Goal: Check status: Check status

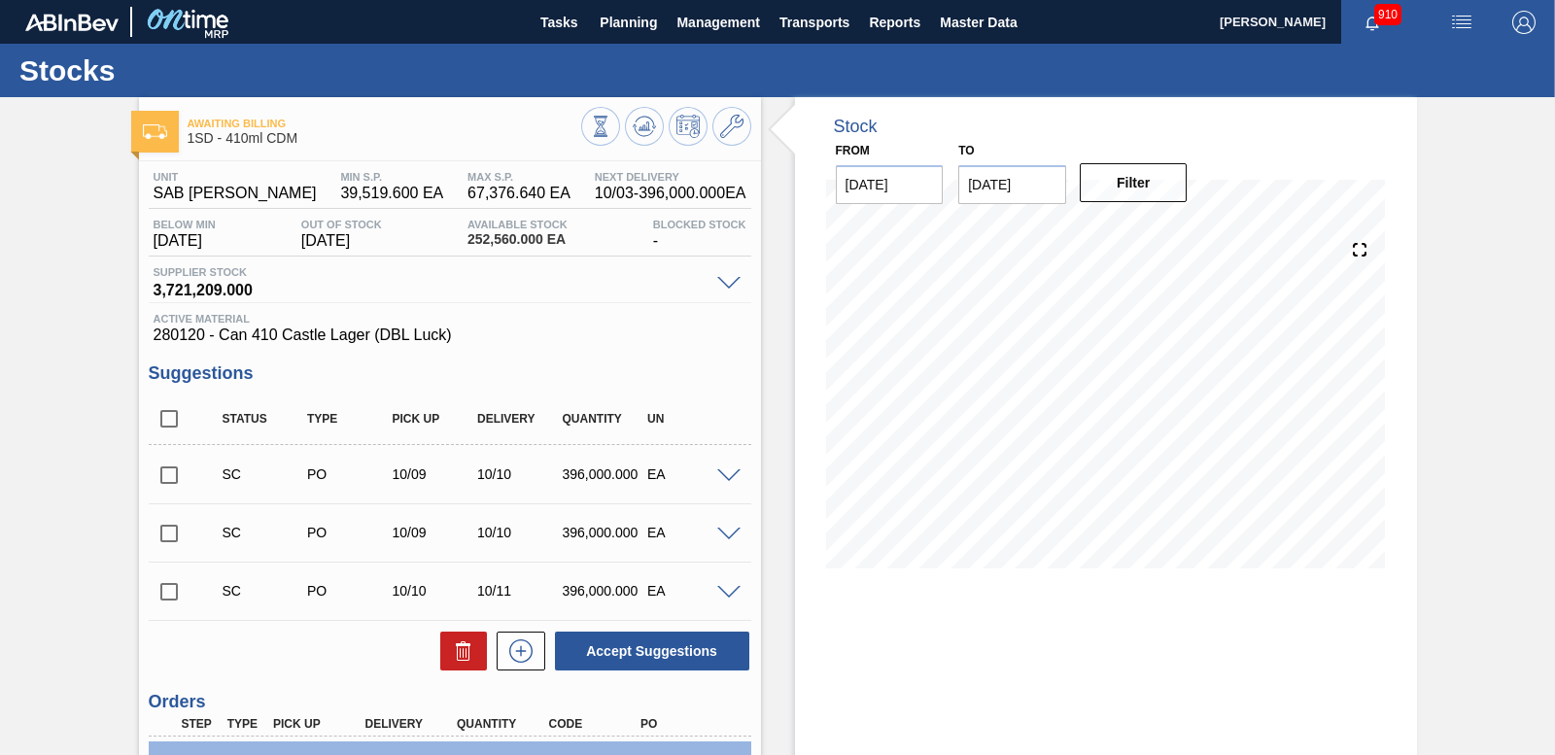
scroll to position [258, 0]
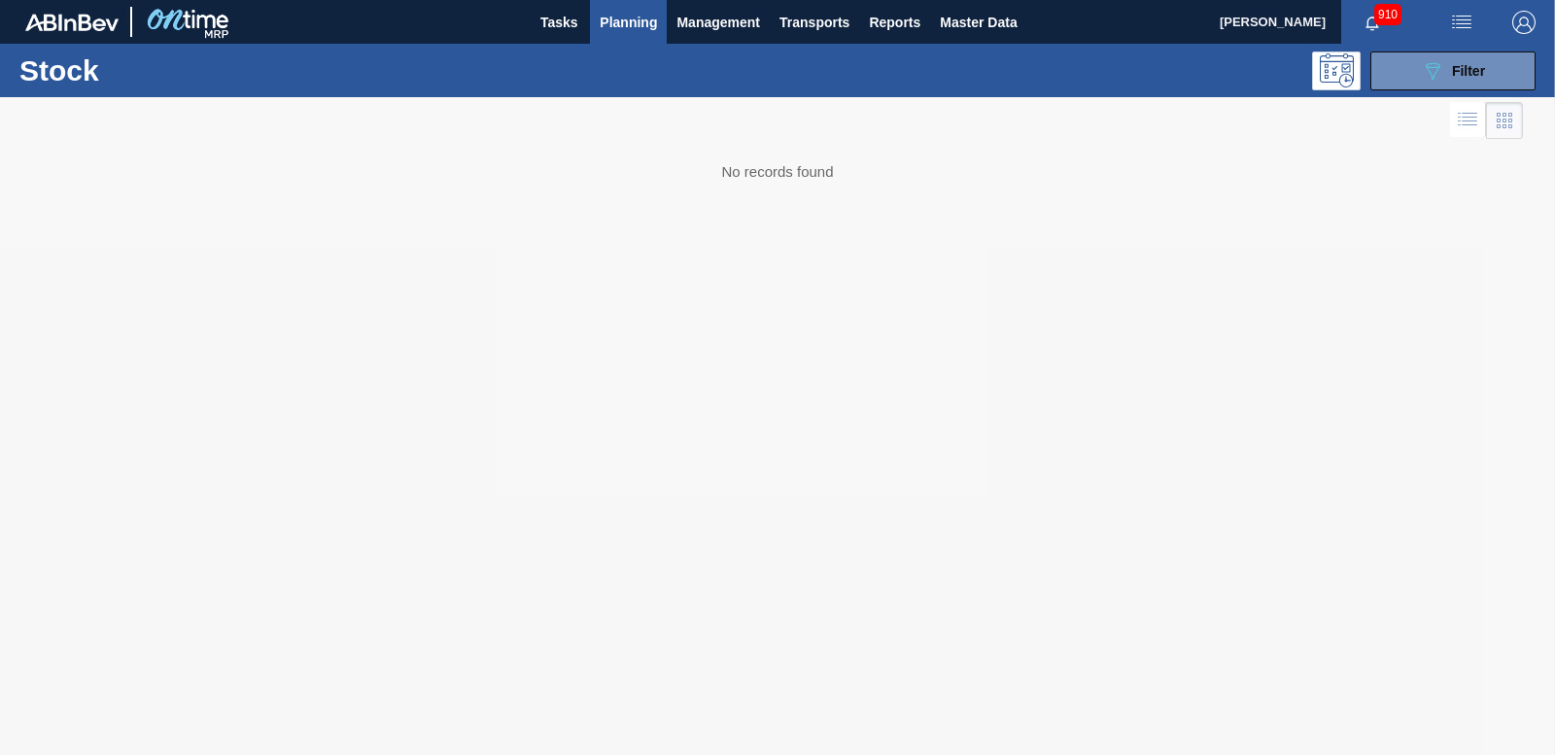
click at [606, 15] on span "Planning" at bounding box center [628, 22] width 57 height 23
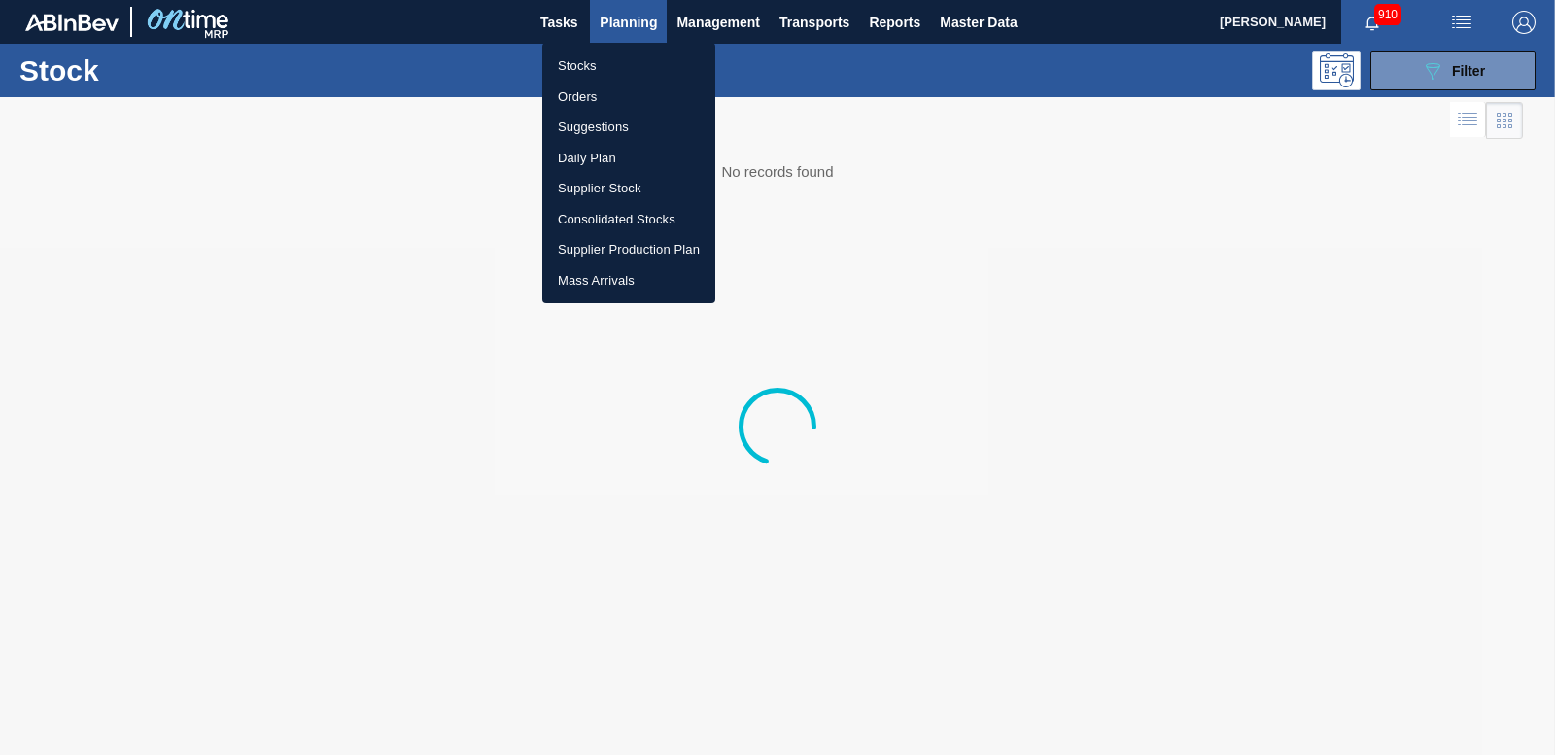
click at [580, 99] on li "Orders" at bounding box center [628, 97] width 173 height 31
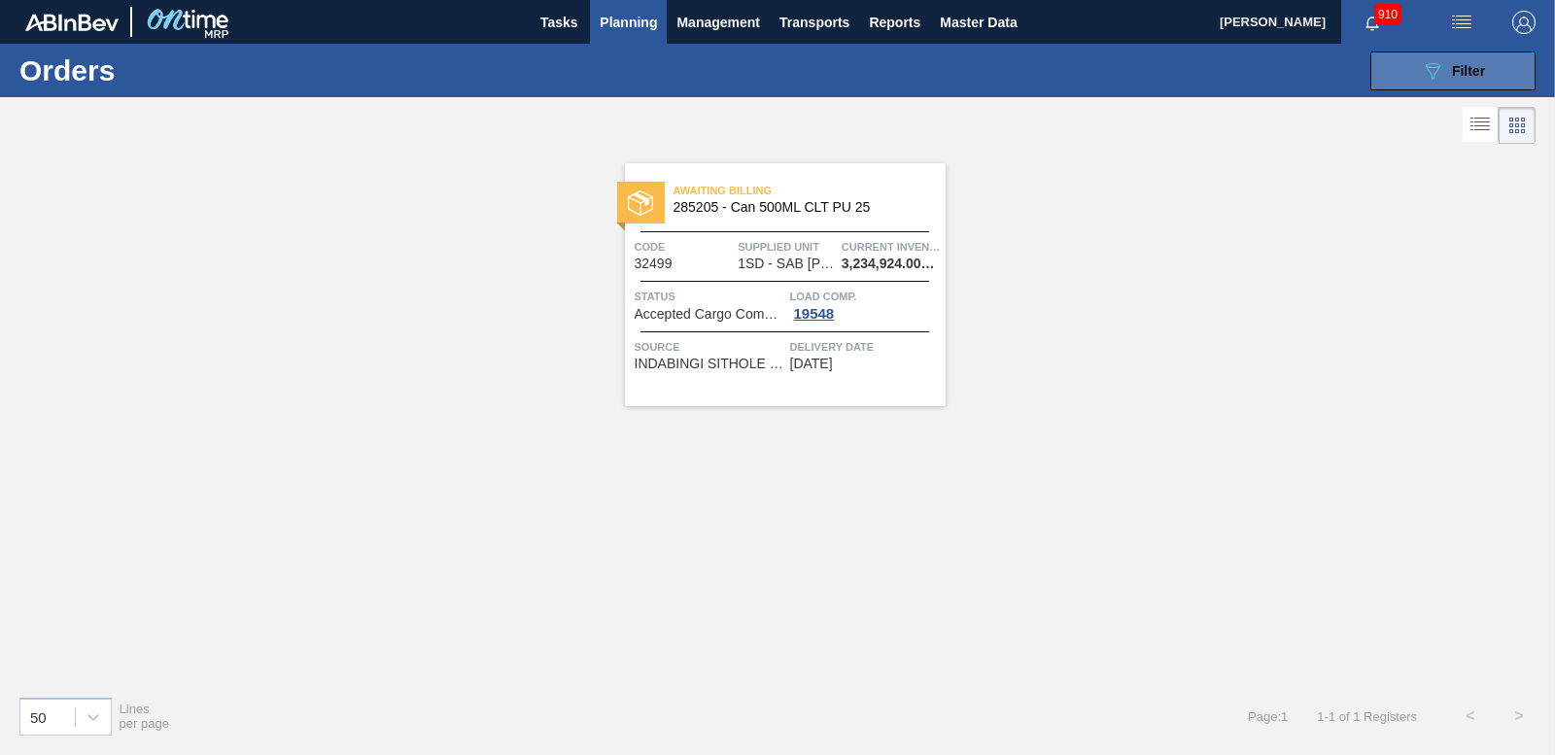
click at [1492, 69] on button "089F7B8B-B2A5-4AFE-B5C0-19BA573D28AC Filter" at bounding box center [1452, 71] width 165 height 39
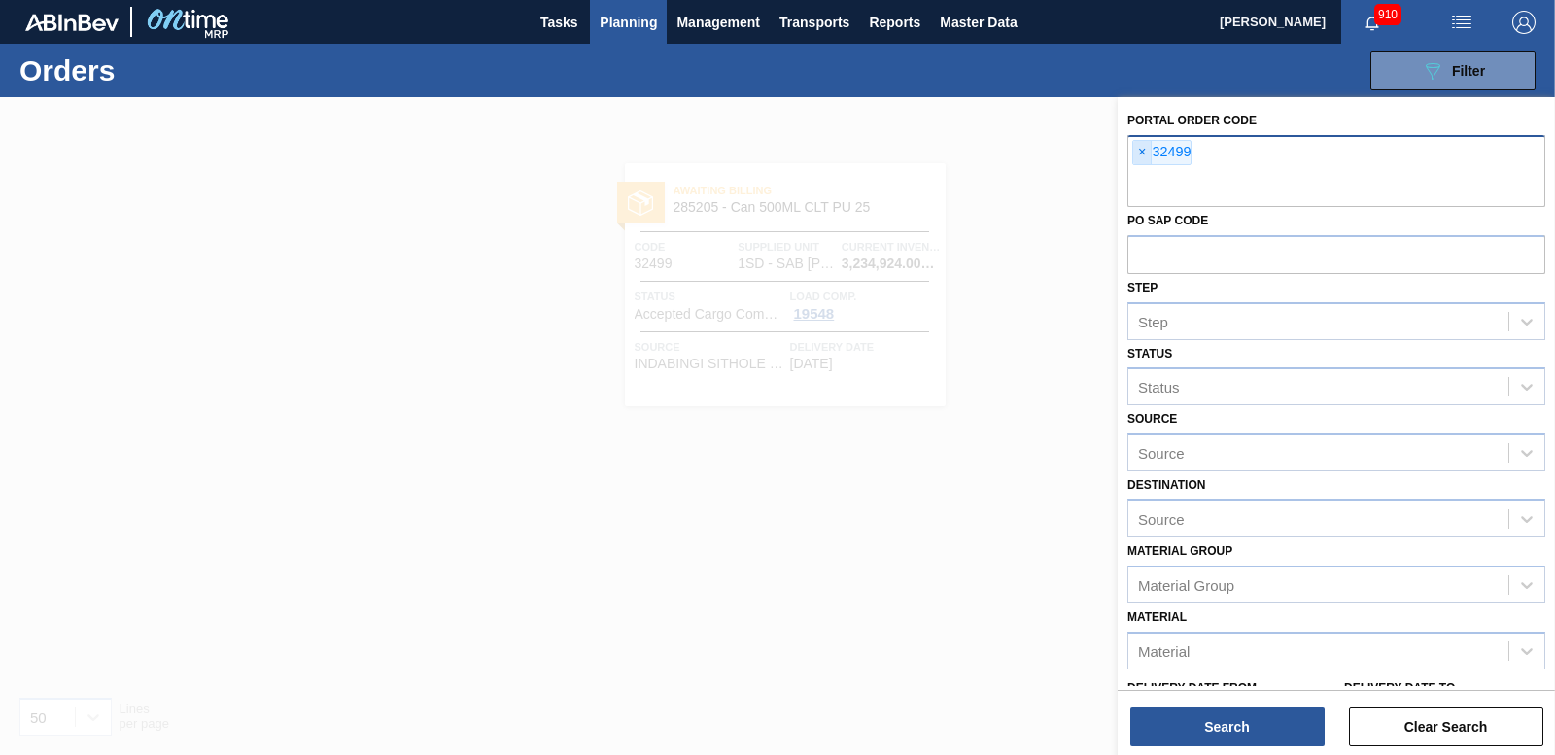
click at [1137, 150] on span "×" at bounding box center [1142, 152] width 18 height 23
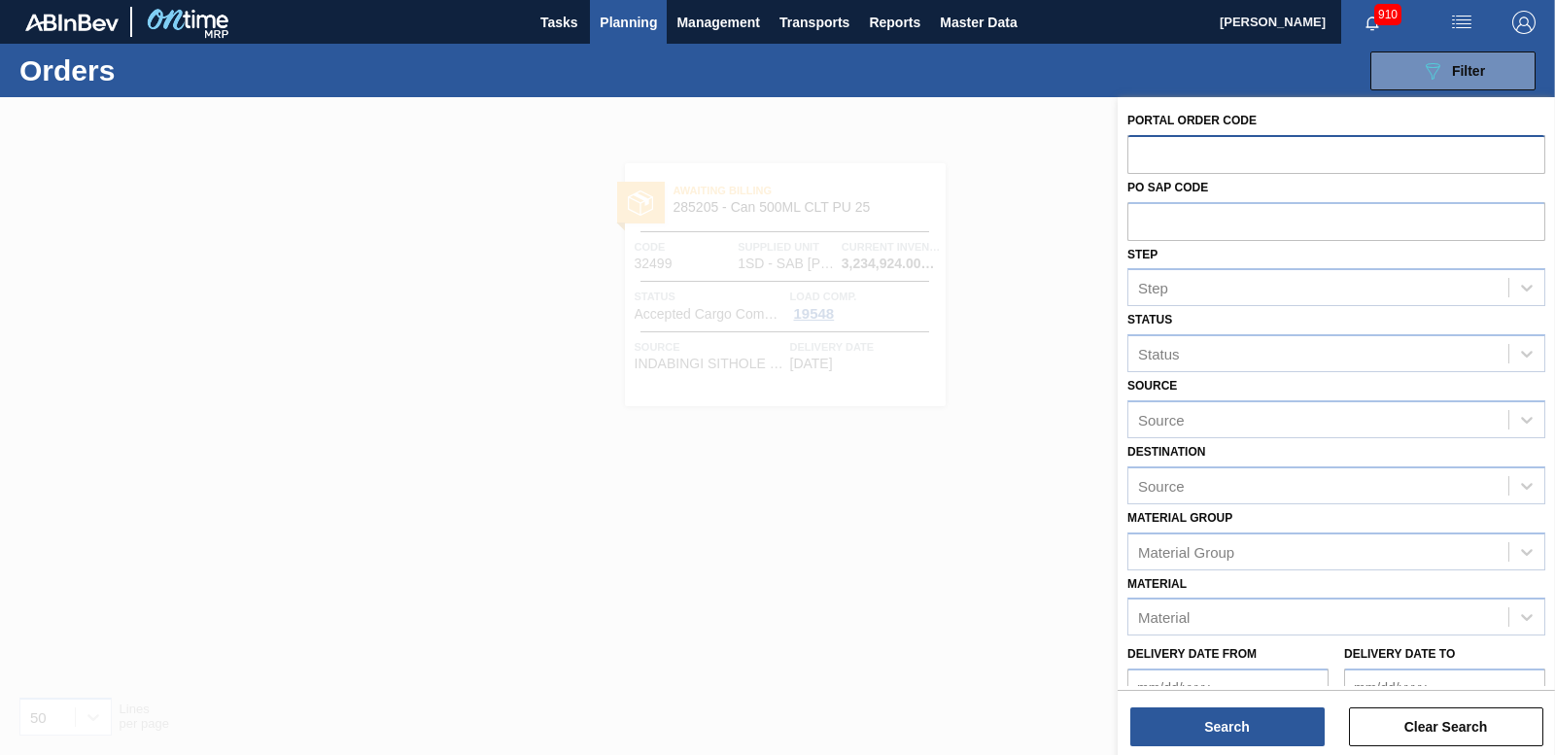
paste input "32529"
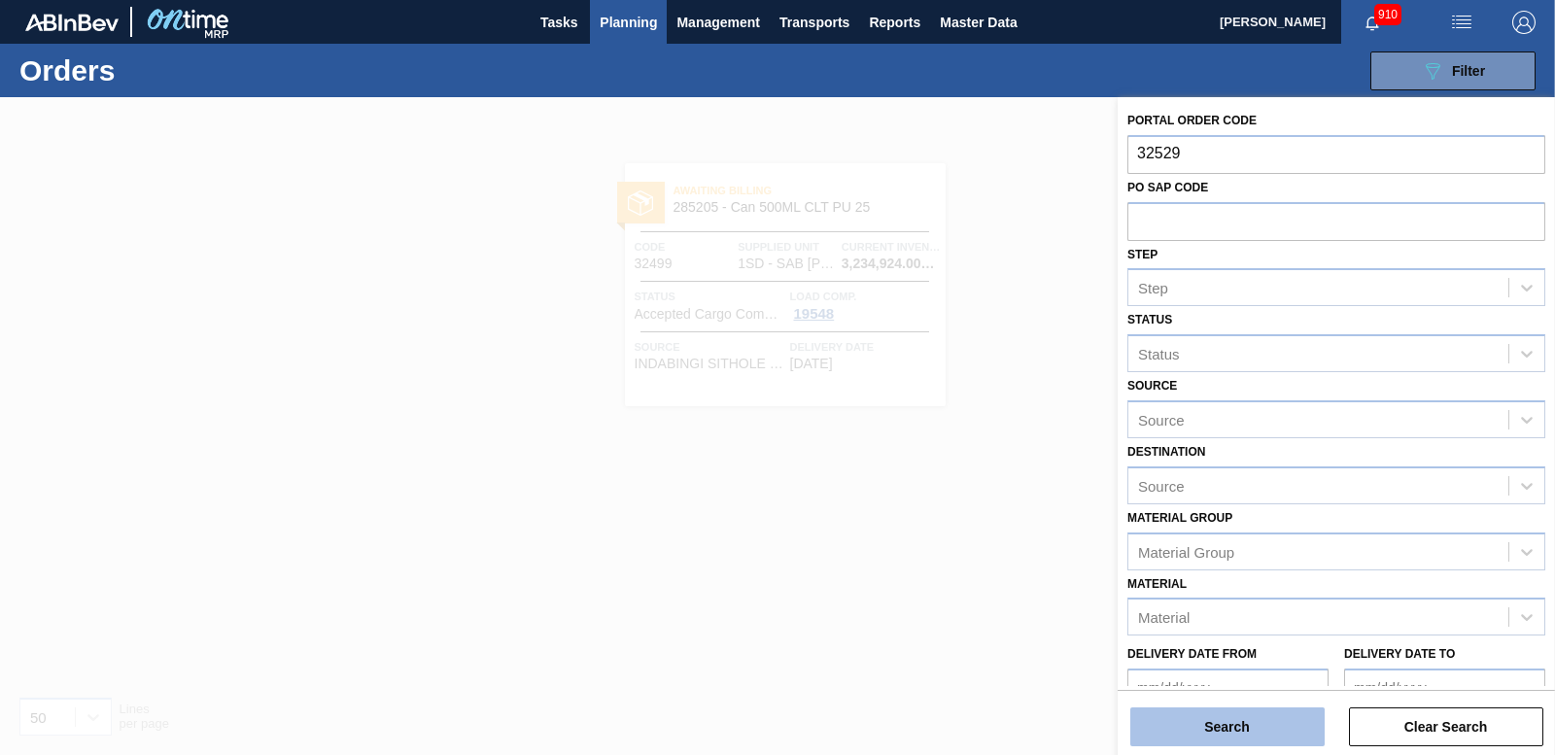
type input "32529"
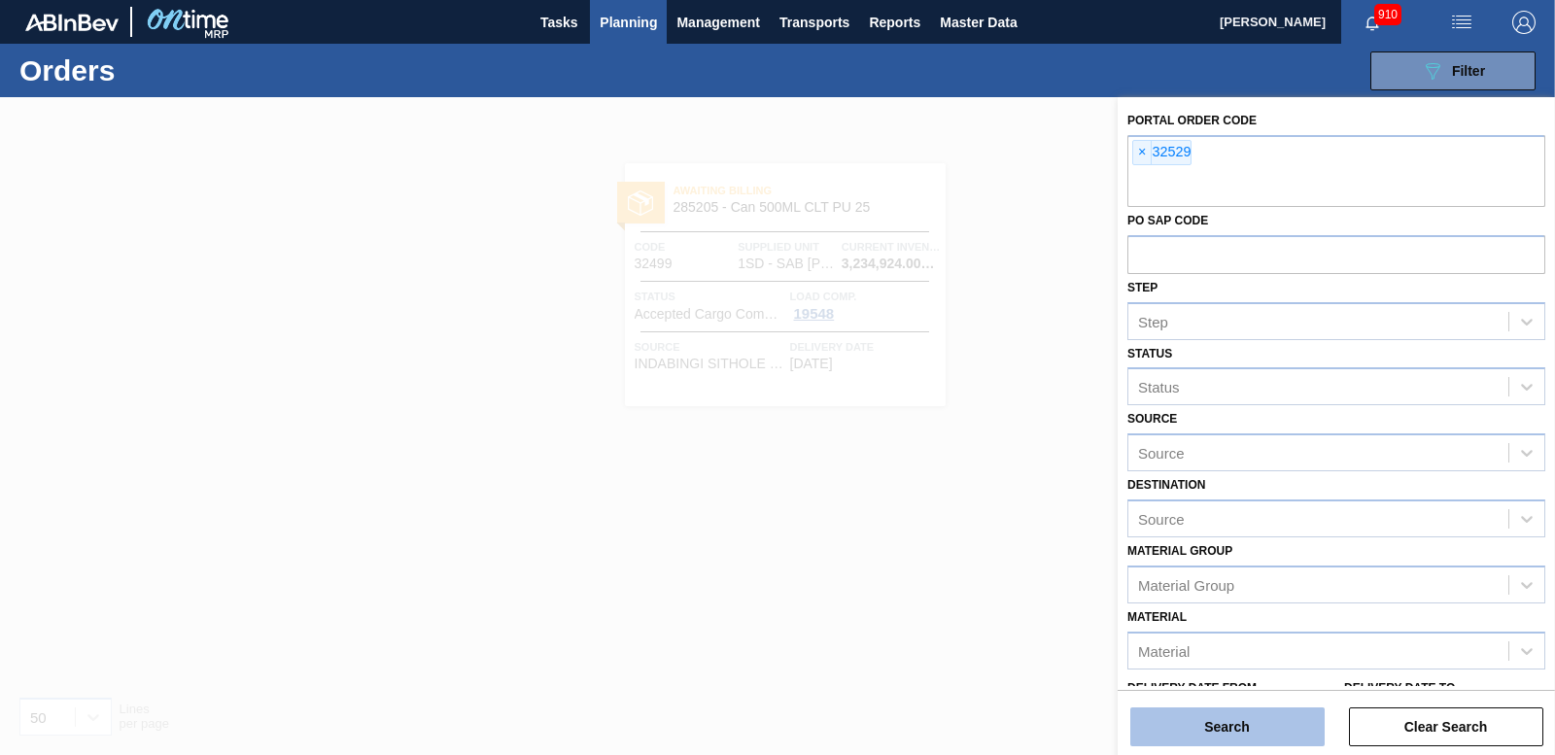
click at [1236, 721] on button "Search" at bounding box center [1227, 726] width 194 height 39
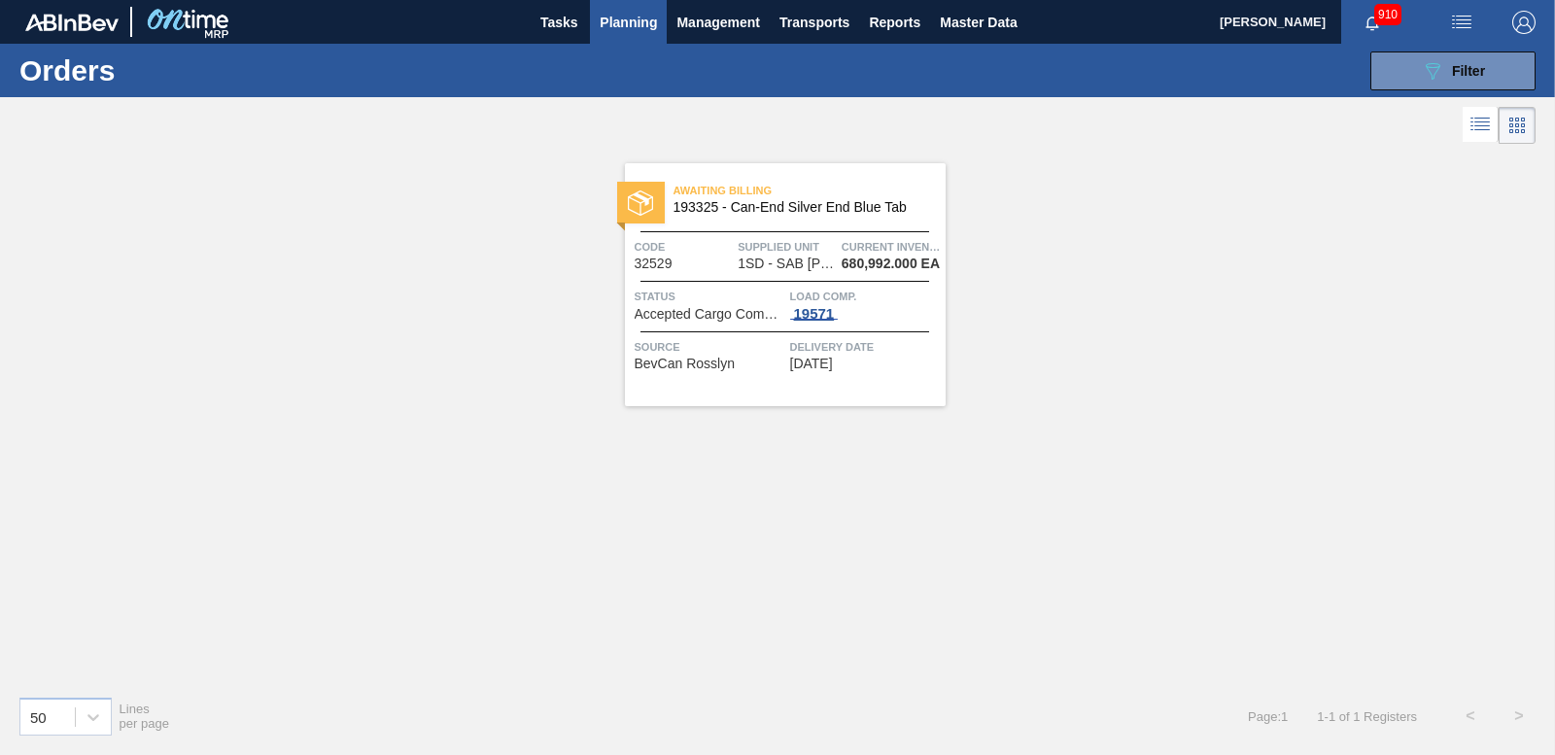
click at [806, 306] on div "19571" at bounding box center [814, 314] width 49 height 16
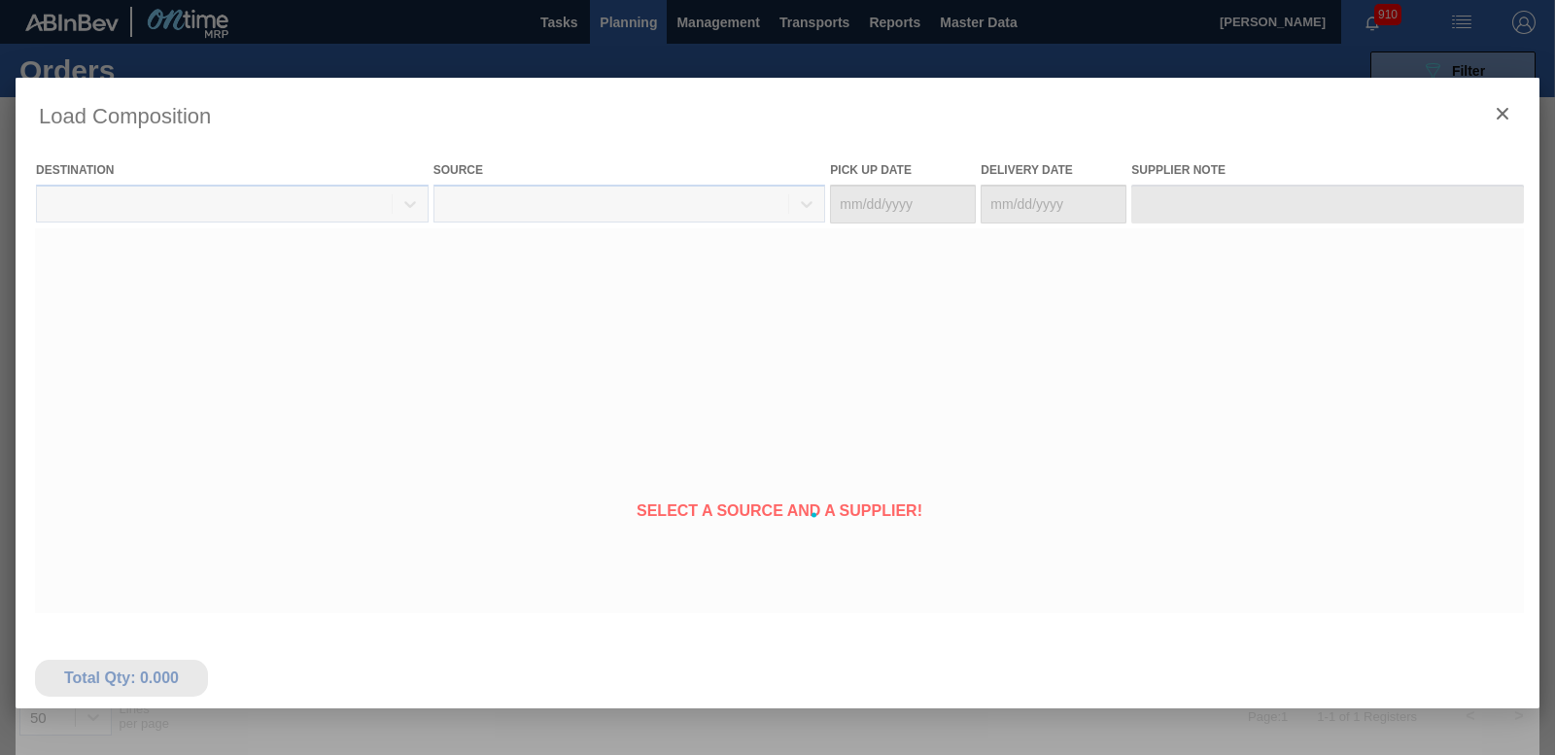
type Date "[DATE]"
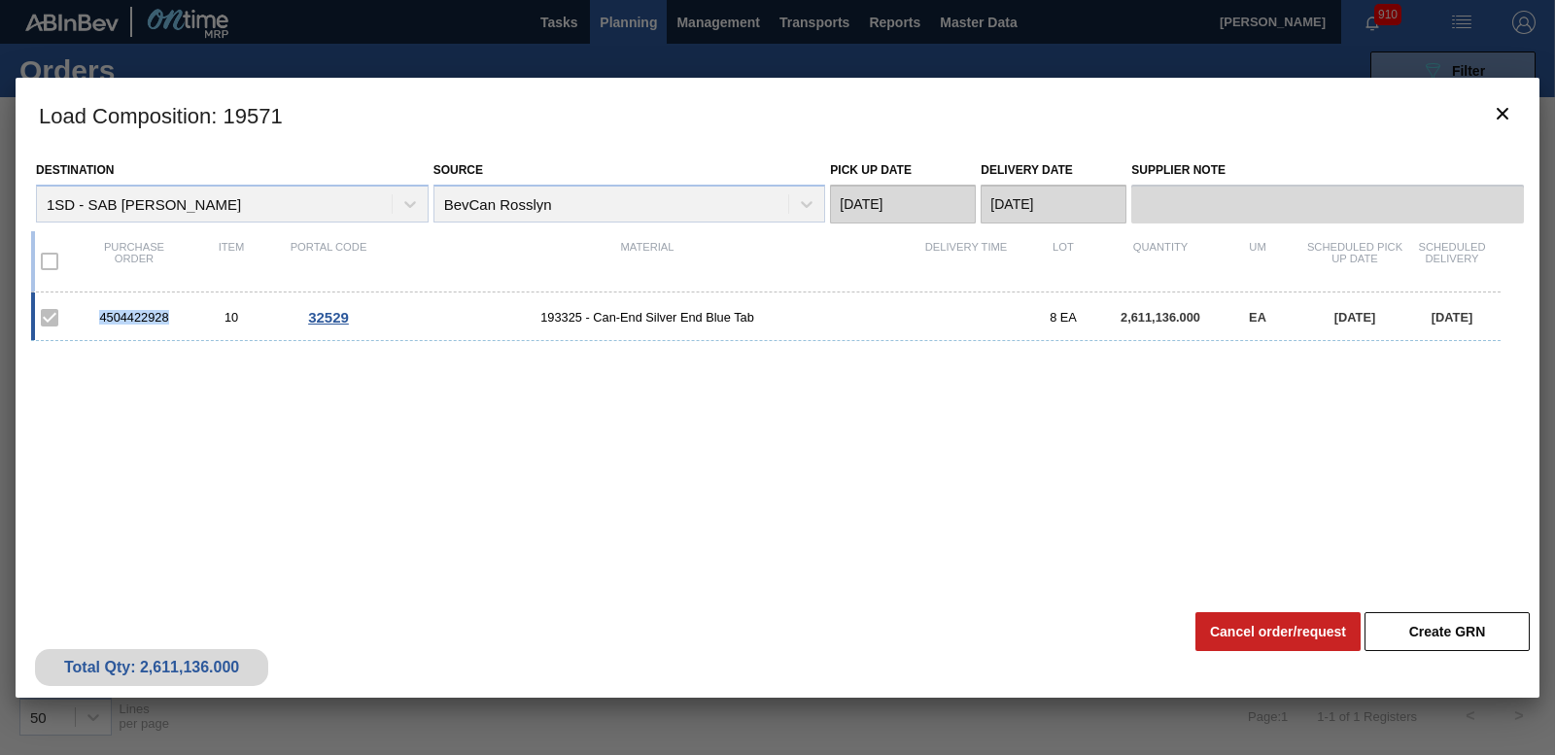
drag, startPoint x: 98, startPoint y: 318, endPoint x: 173, endPoint y: 325, distance: 75.1
click at [173, 325] on div "4504422928" at bounding box center [134, 317] width 97 height 15
copy div "4504422928"
click at [1496, 117] on icon "botão de ícone" at bounding box center [1502, 113] width 23 height 23
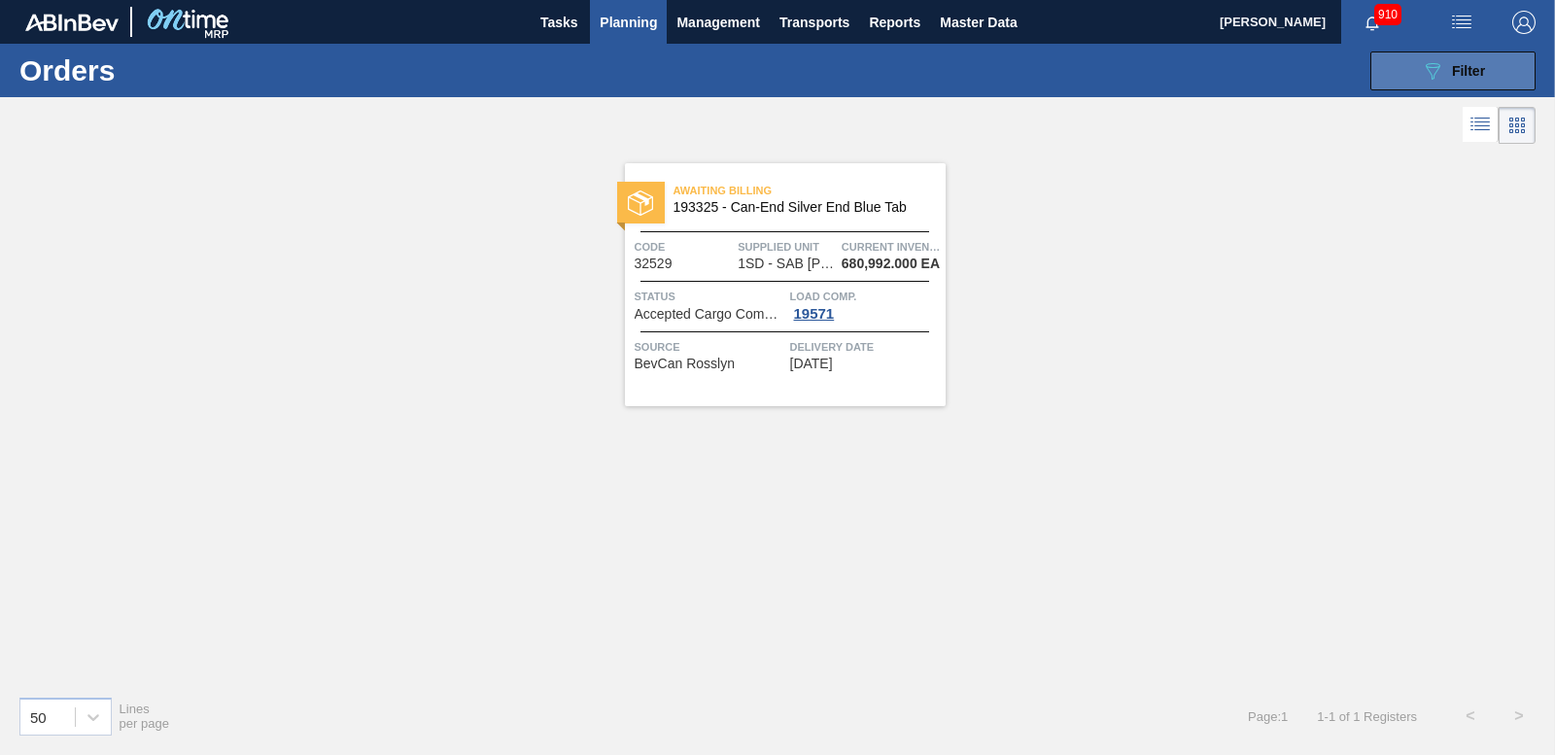
click at [1400, 70] on button "089F7B8B-B2A5-4AFE-B5C0-19BA573D28AC Filter" at bounding box center [1452, 71] width 165 height 39
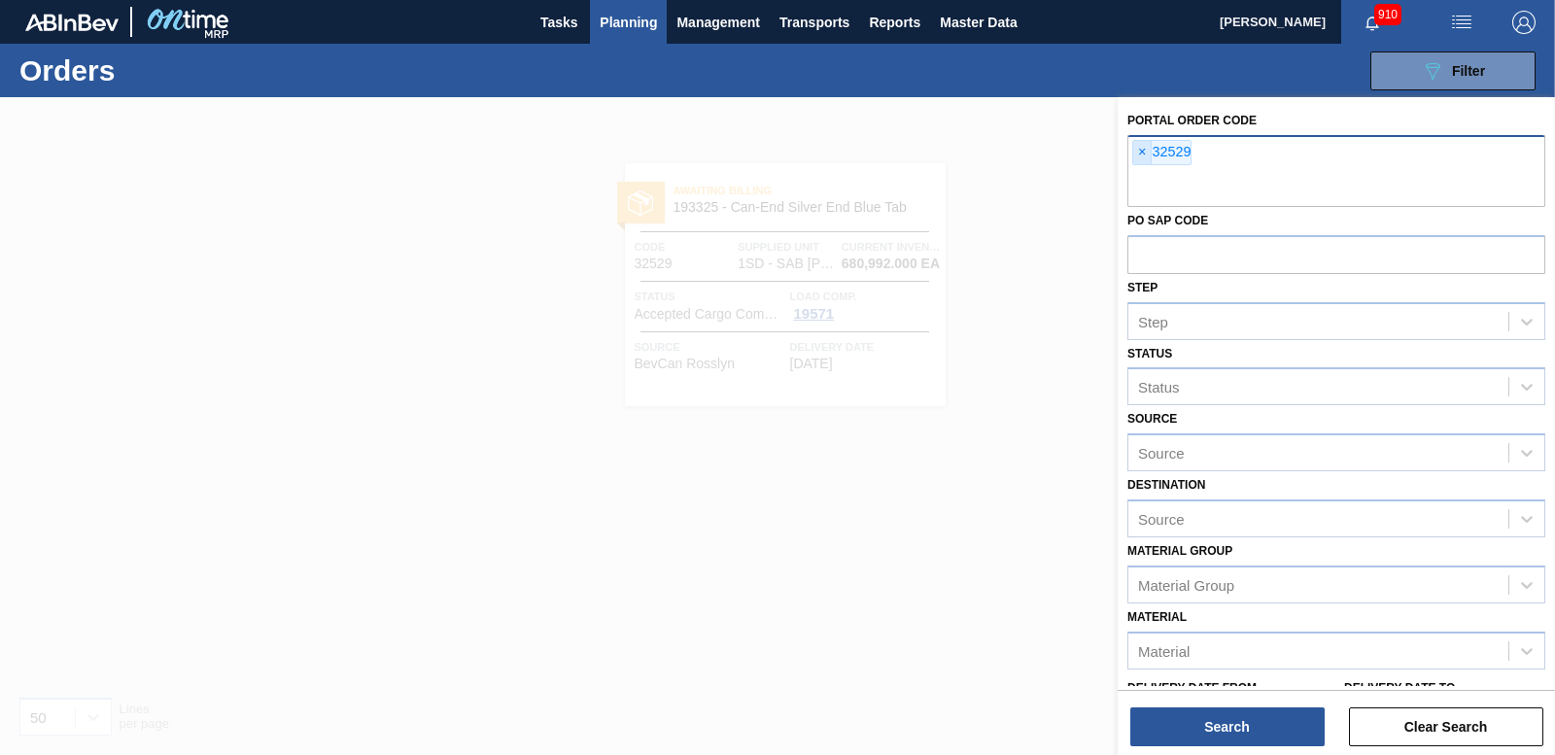
click at [1141, 148] on span "×" at bounding box center [1142, 152] width 18 height 23
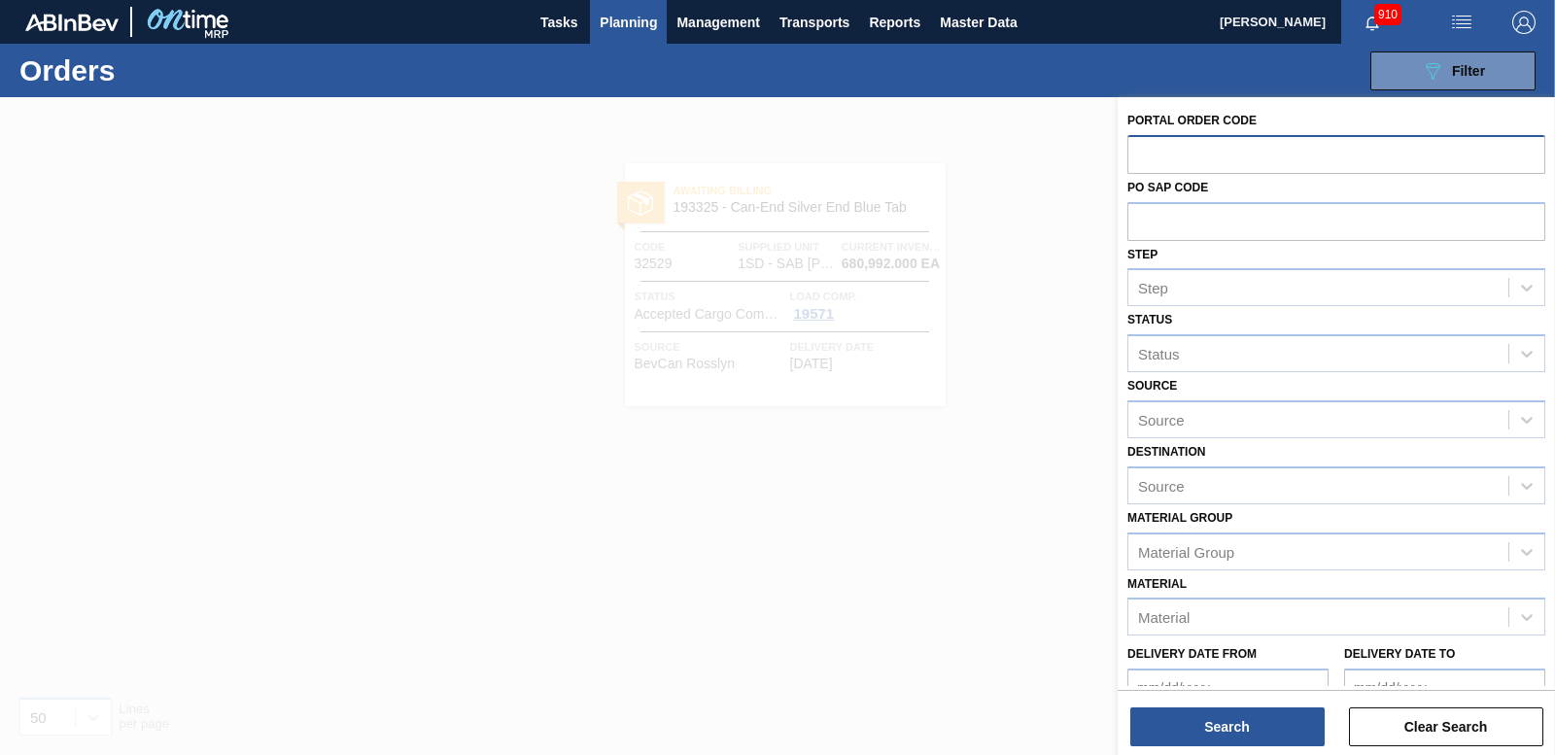
paste input "32530"
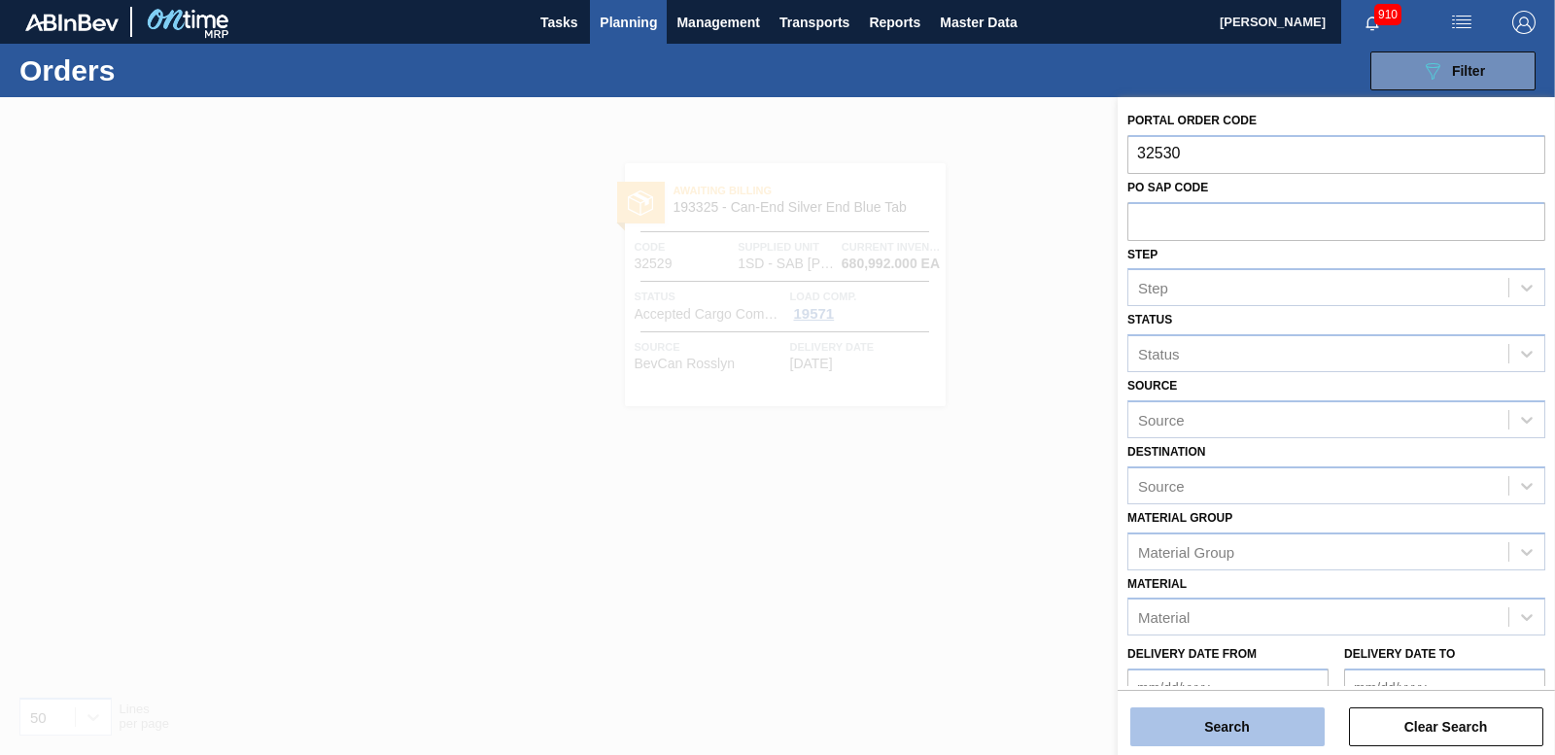
type input "32530"
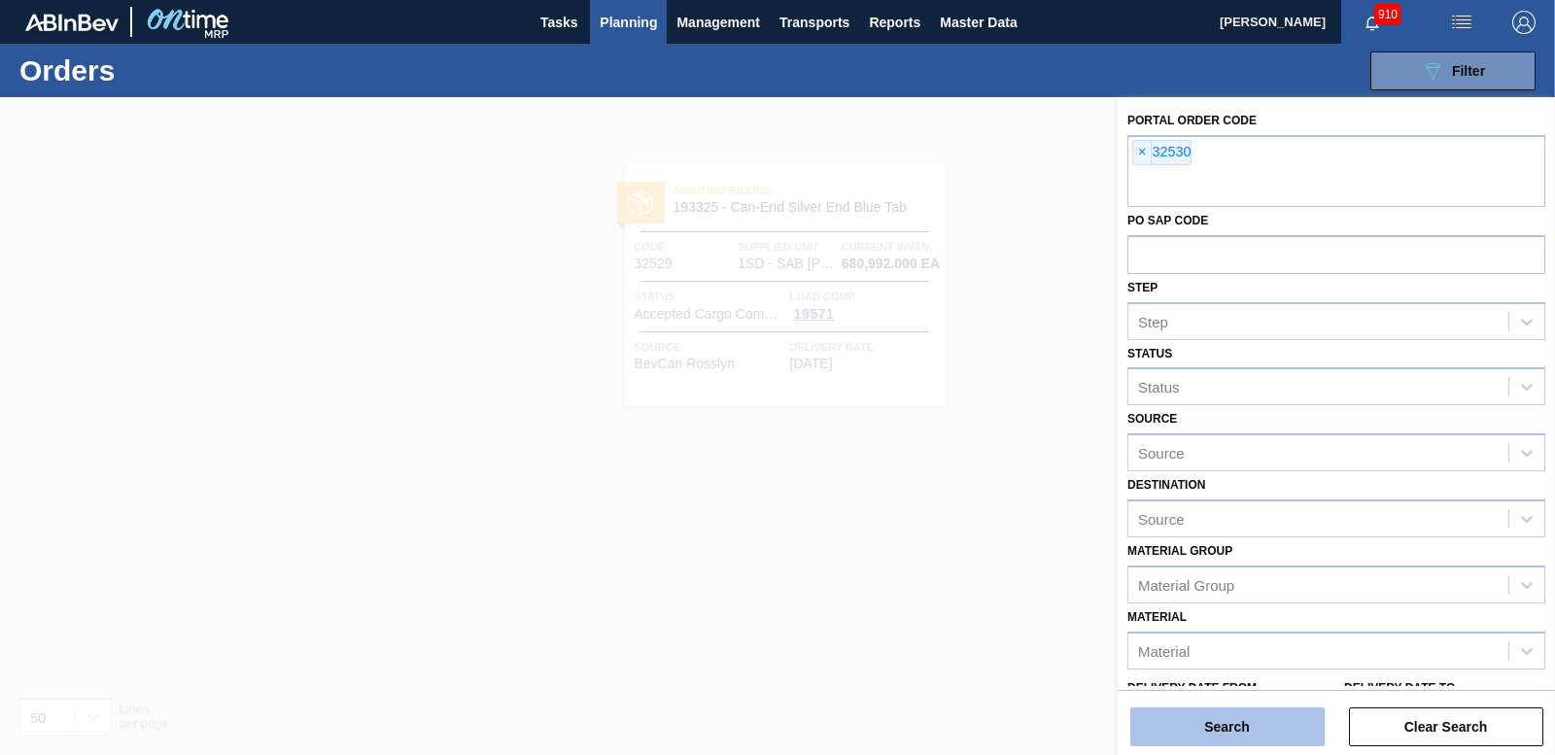
click at [1217, 729] on button "Search" at bounding box center [1227, 726] width 194 height 39
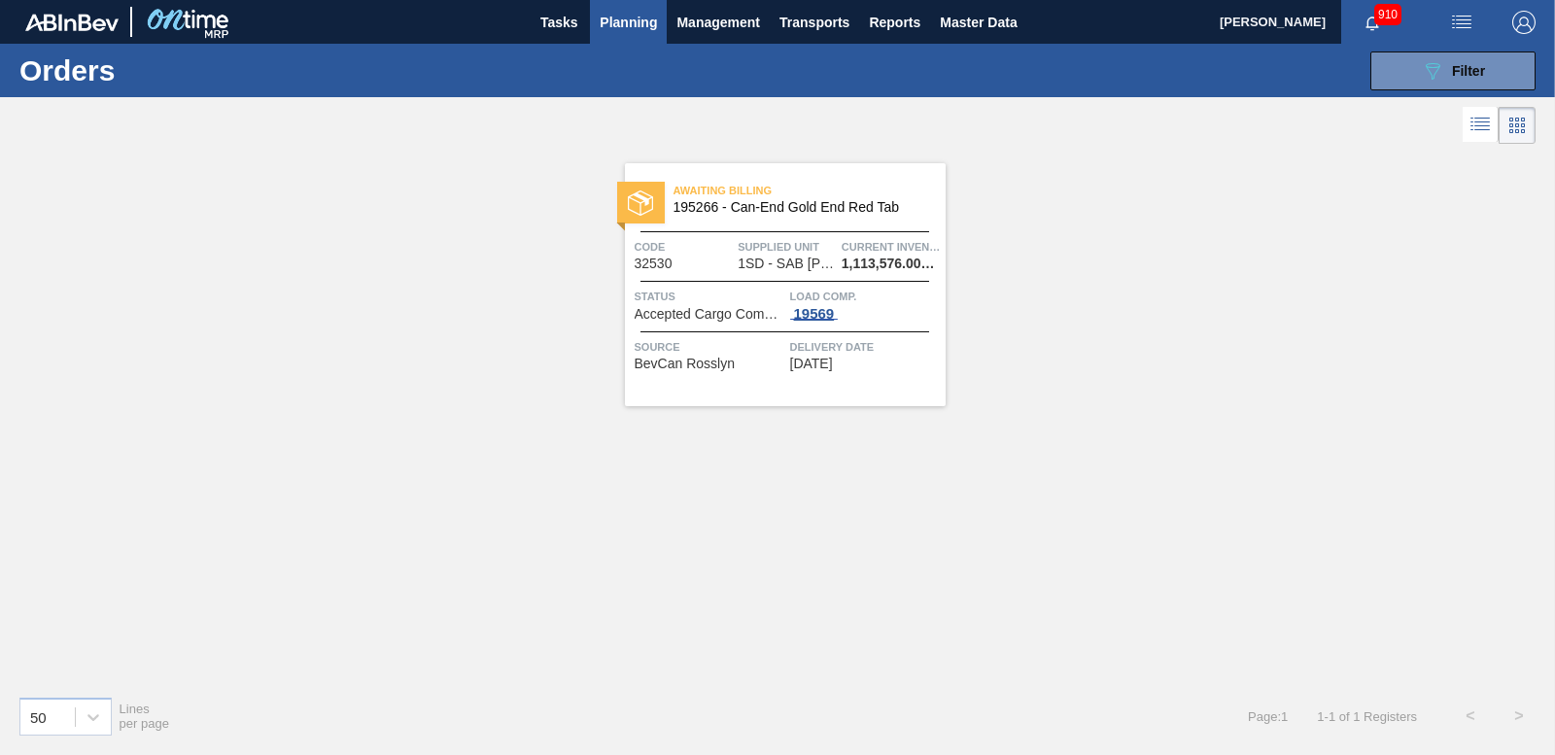
click at [810, 319] on span "19569" at bounding box center [814, 314] width 49 height 16
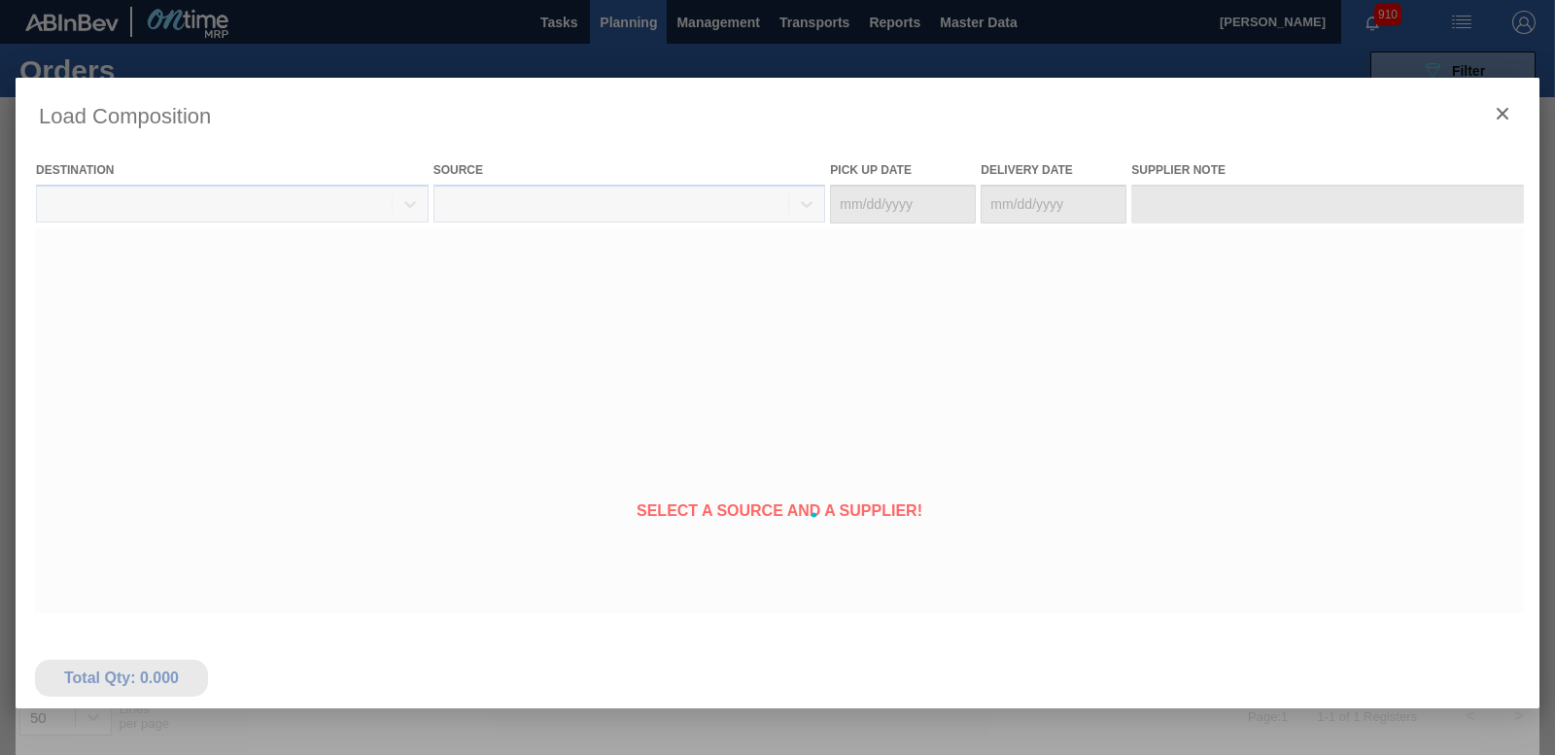
type Date "[DATE]"
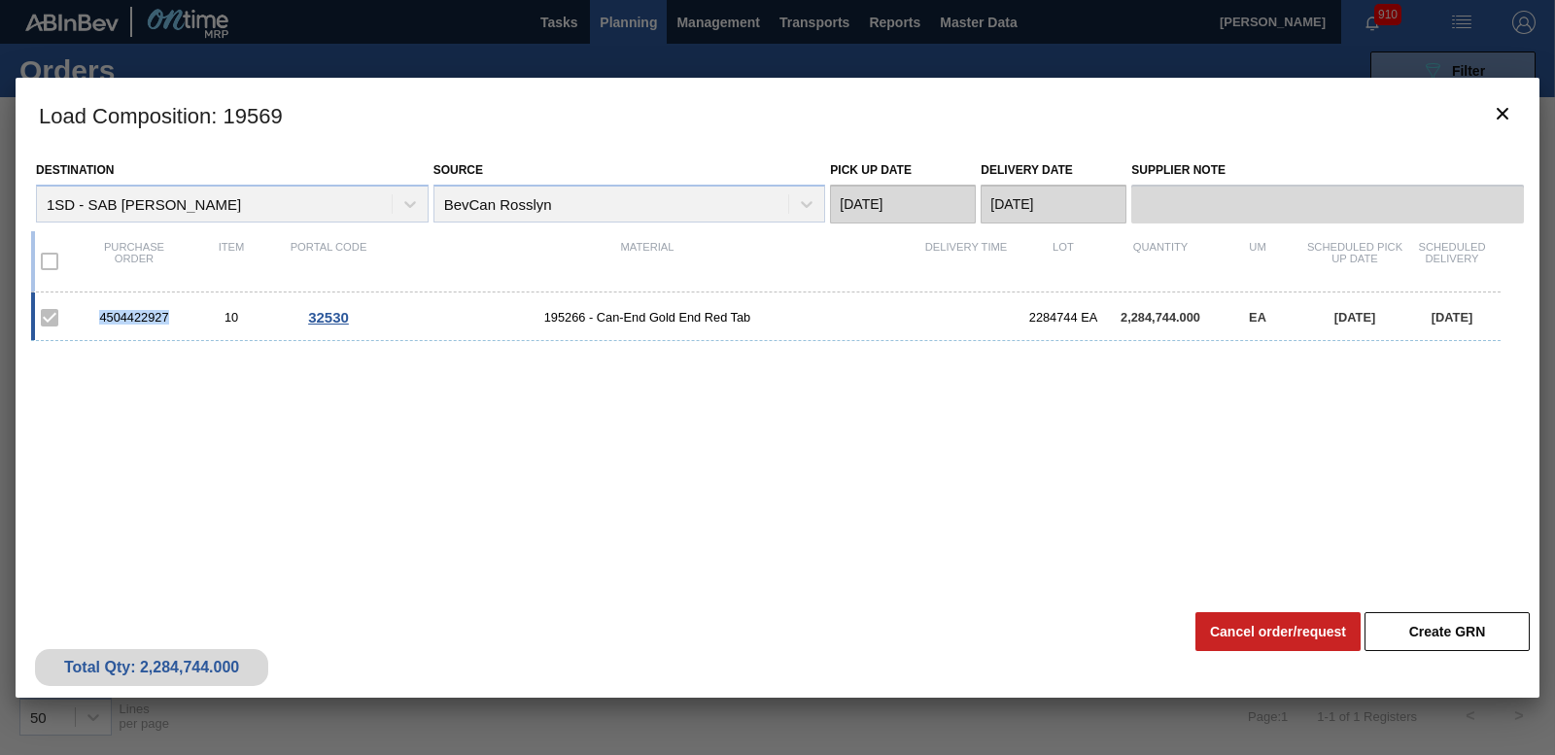
drag, startPoint x: 91, startPoint y: 316, endPoint x: 180, endPoint y: 321, distance: 88.6
click at [180, 321] on div "4504422927" at bounding box center [134, 317] width 97 height 15
copy div "4504422927"
click at [1493, 109] on icon "botão de ícone" at bounding box center [1502, 113] width 23 height 23
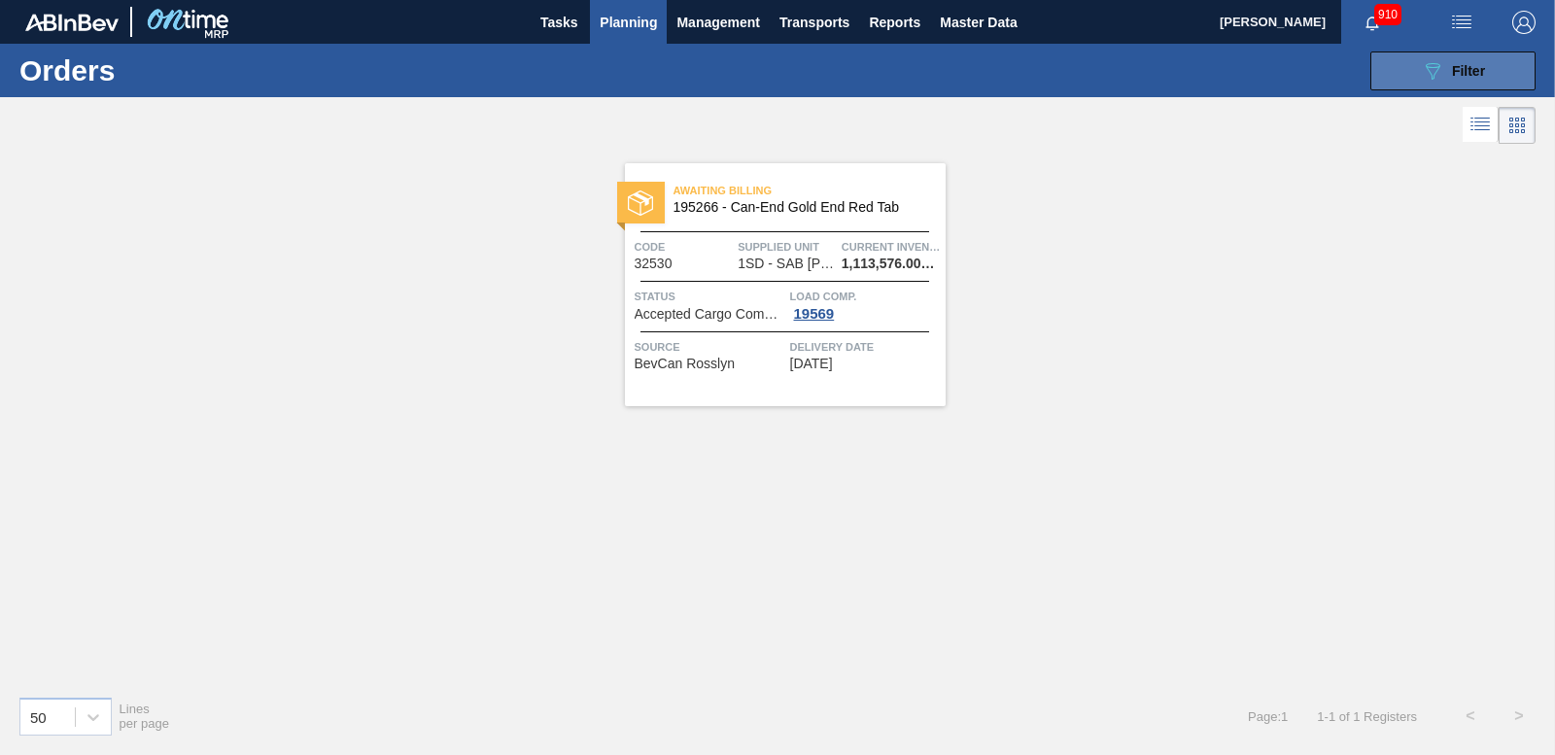
click at [1497, 76] on button "089F7B8B-B2A5-4AFE-B5C0-19BA573D28AC Filter" at bounding box center [1452, 71] width 165 height 39
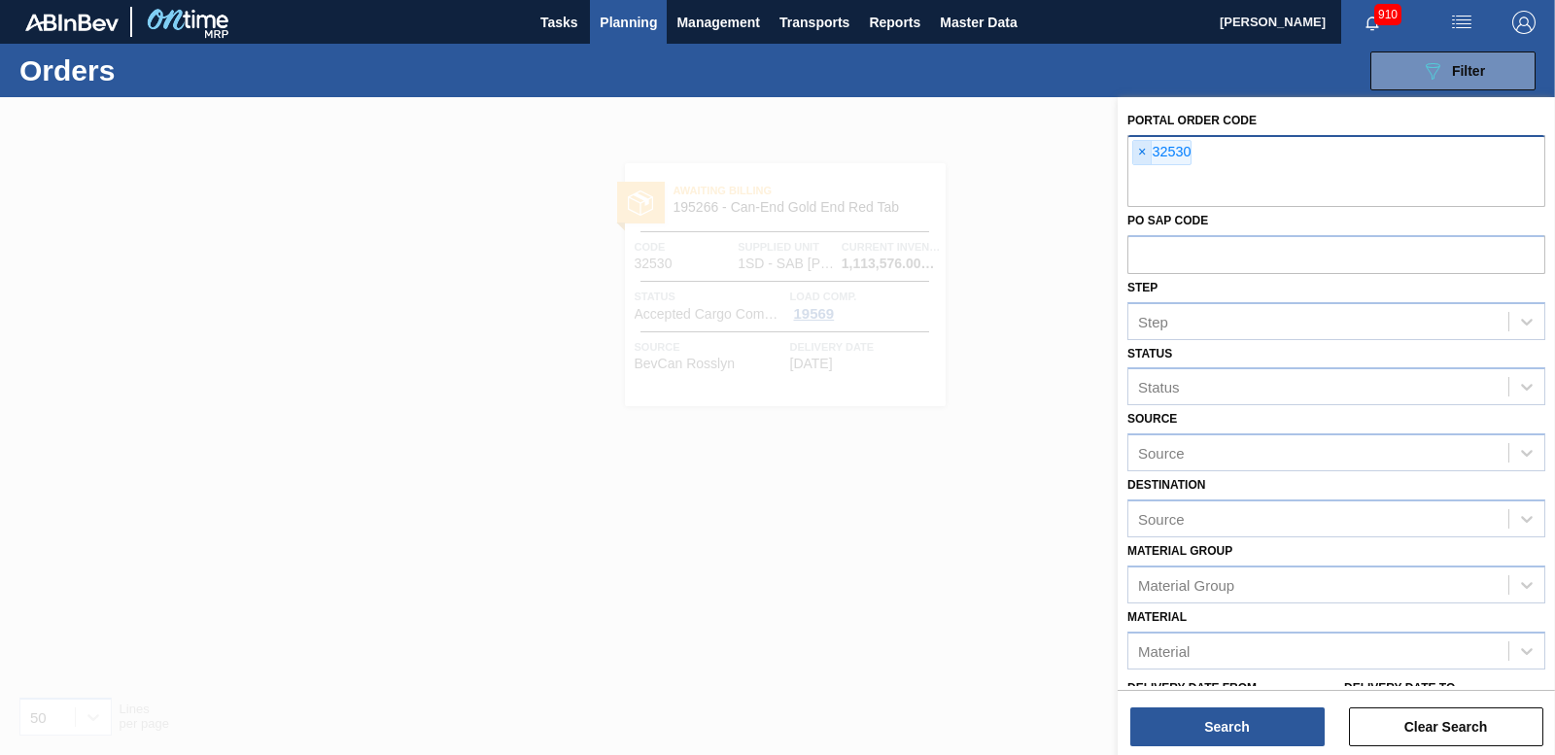
click at [1144, 146] on span "×" at bounding box center [1142, 152] width 18 height 23
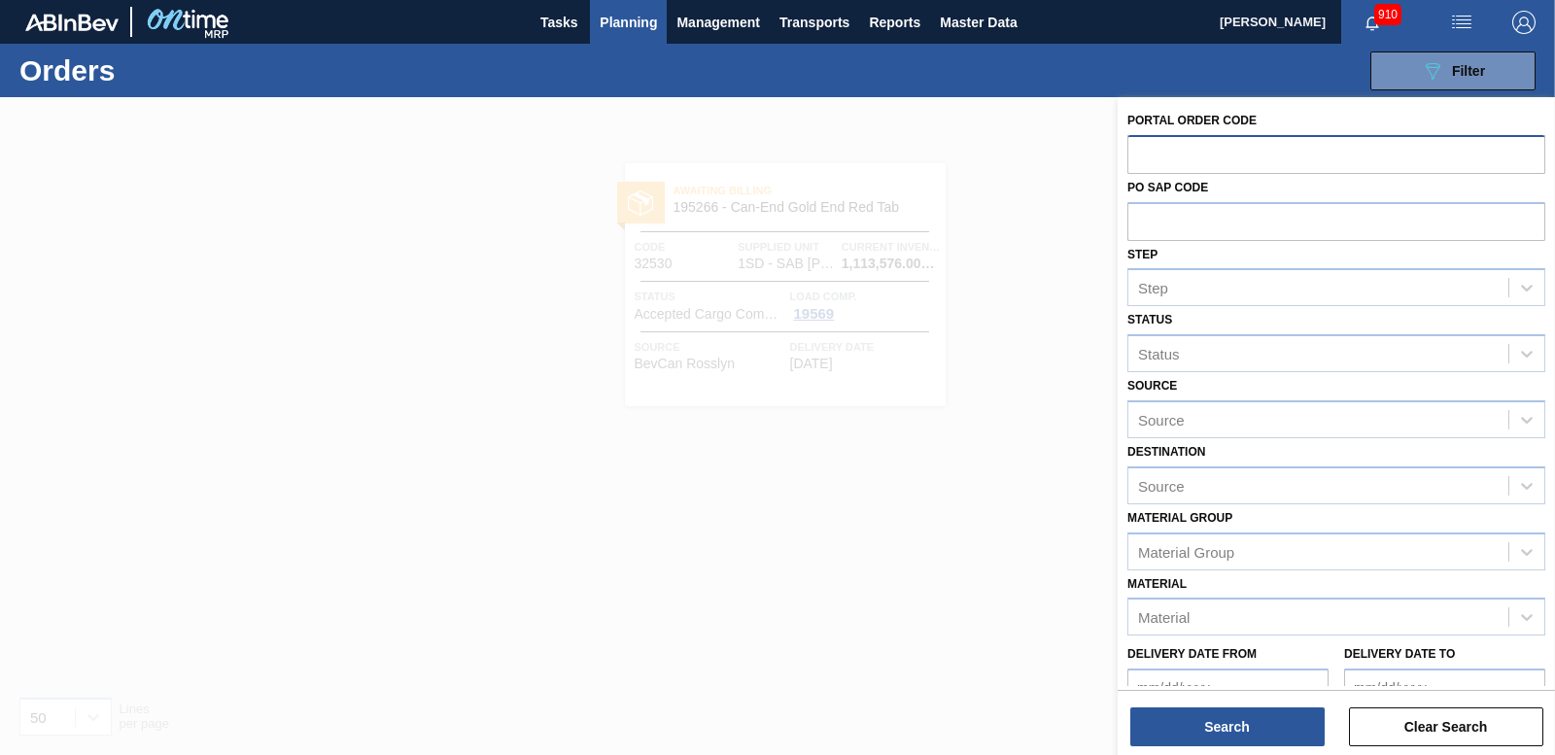
paste input "32531"
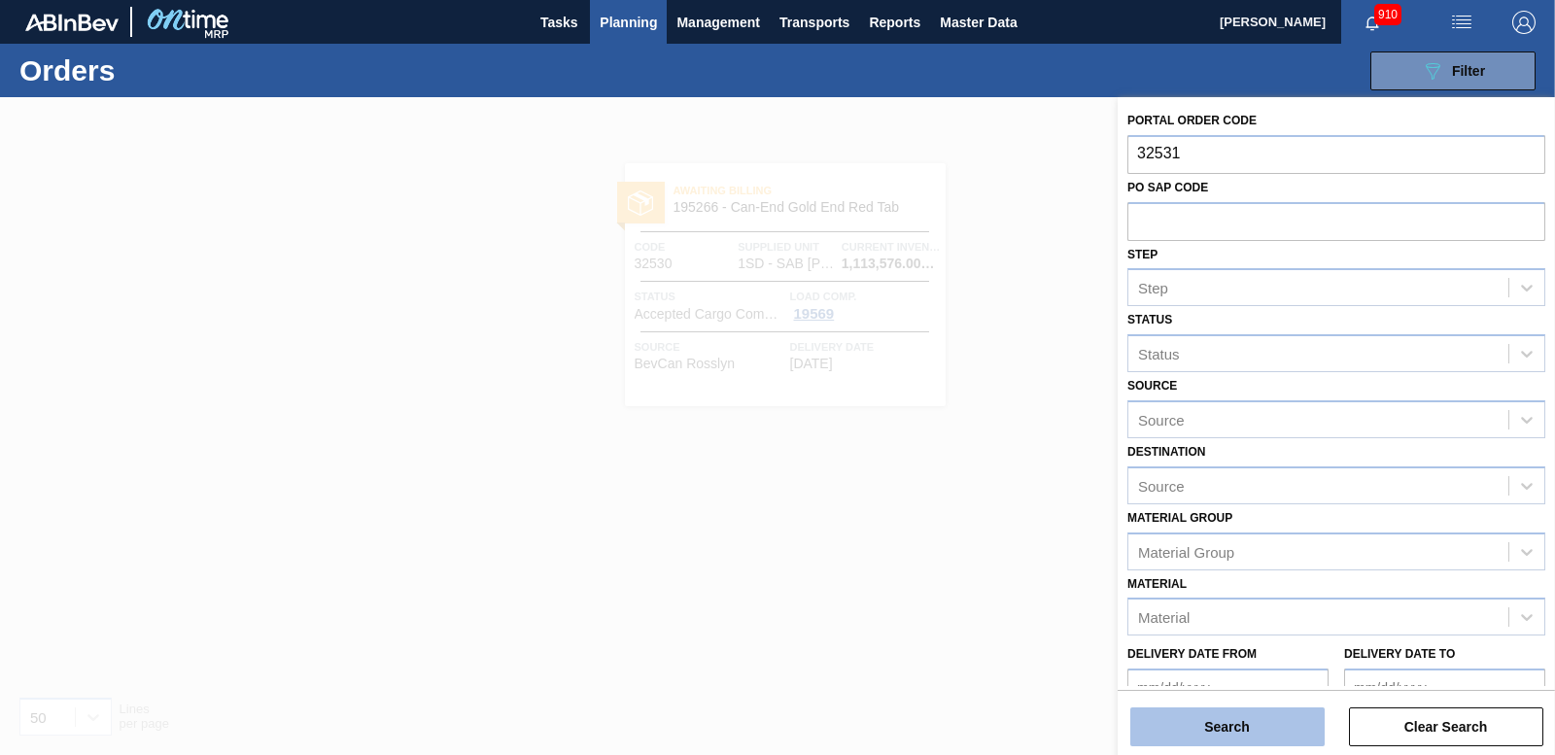
type input "32531"
click at [1249, 710] on button "Search" at bounding box center [1227, 726] width 194 height 39
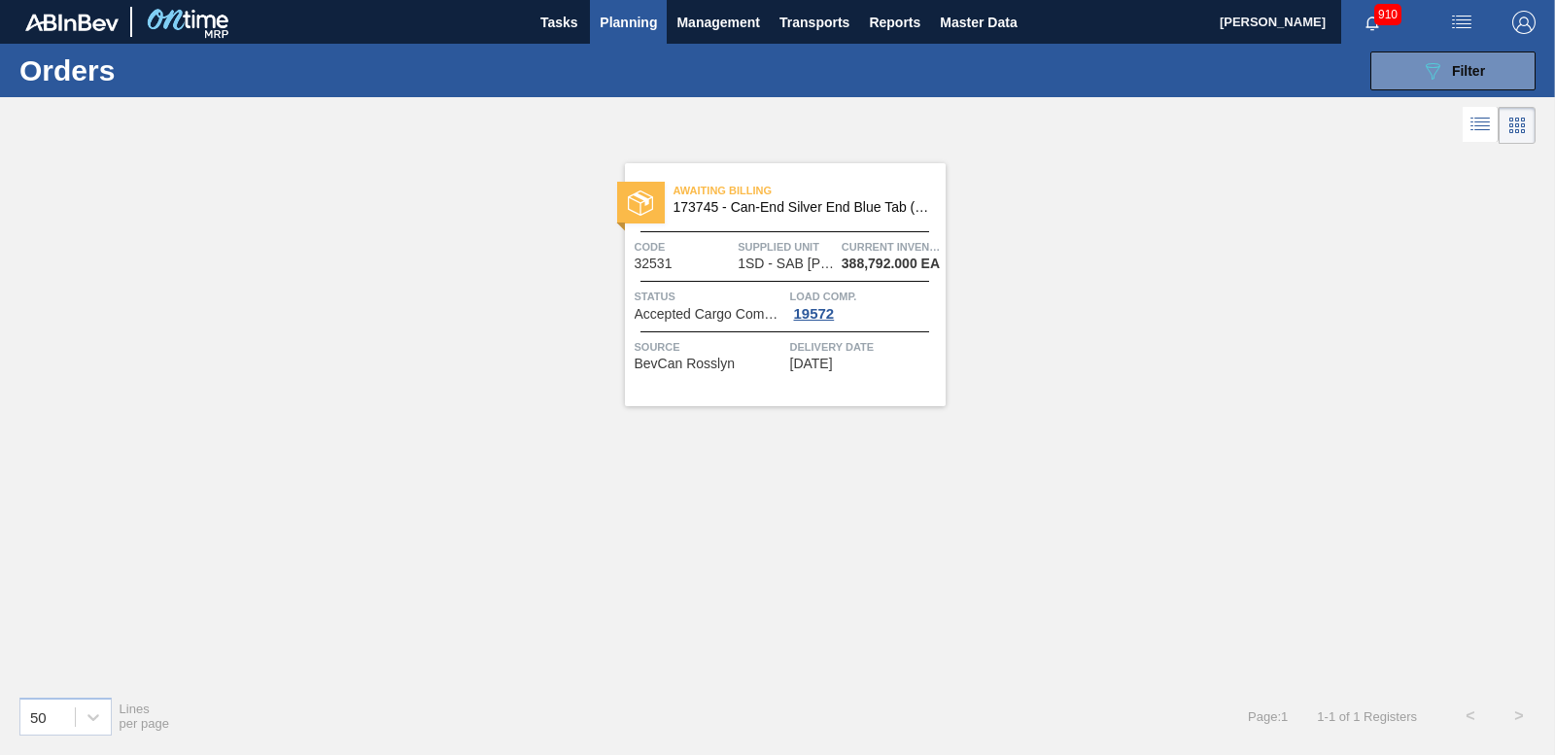
click at [818, 302] on span "Load Comp." at bounding box center [865, 296] width 151 height 19
click at [815, 309] on div "19572" at bounding box center [814, 314] width 49 height 16
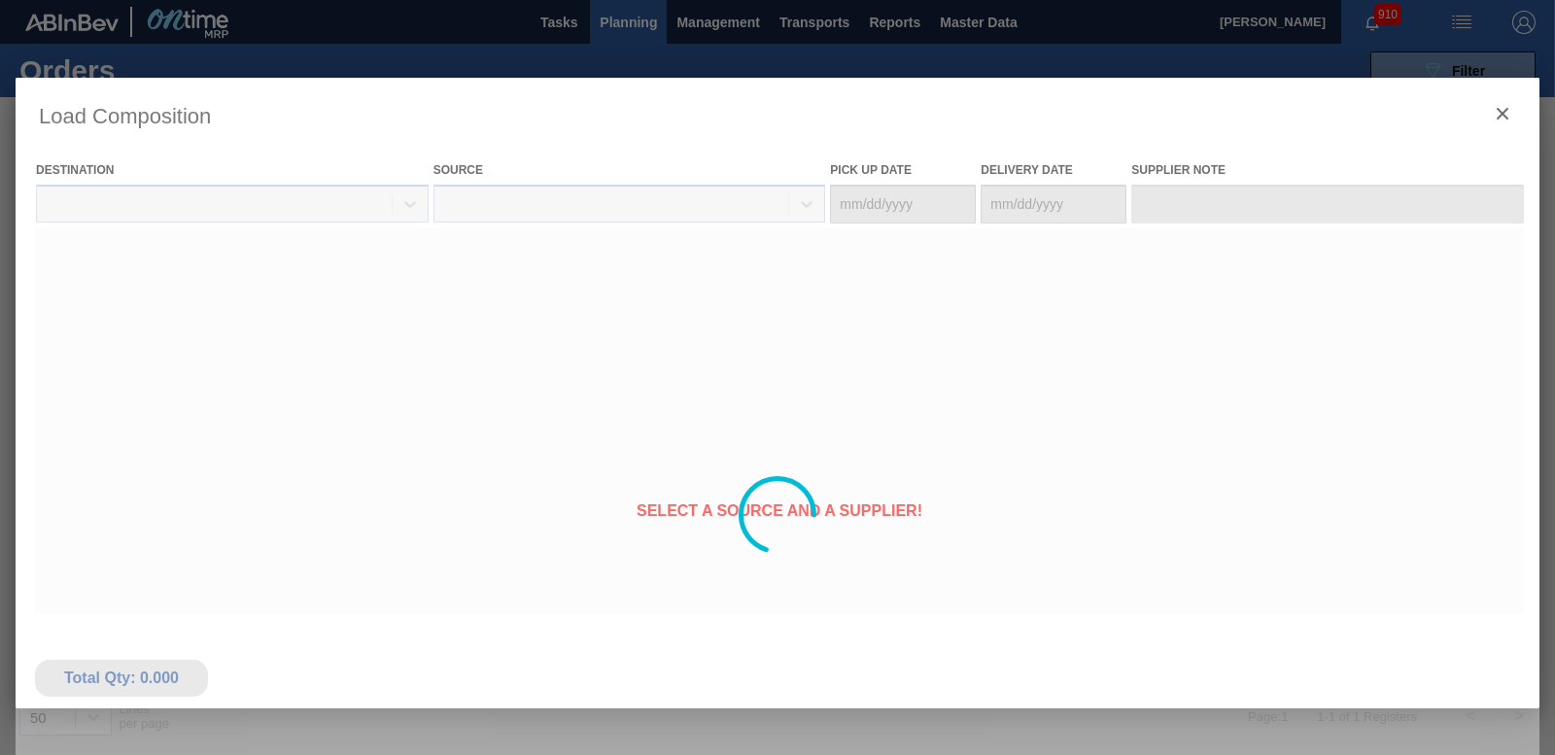
type Date "[DATE]"
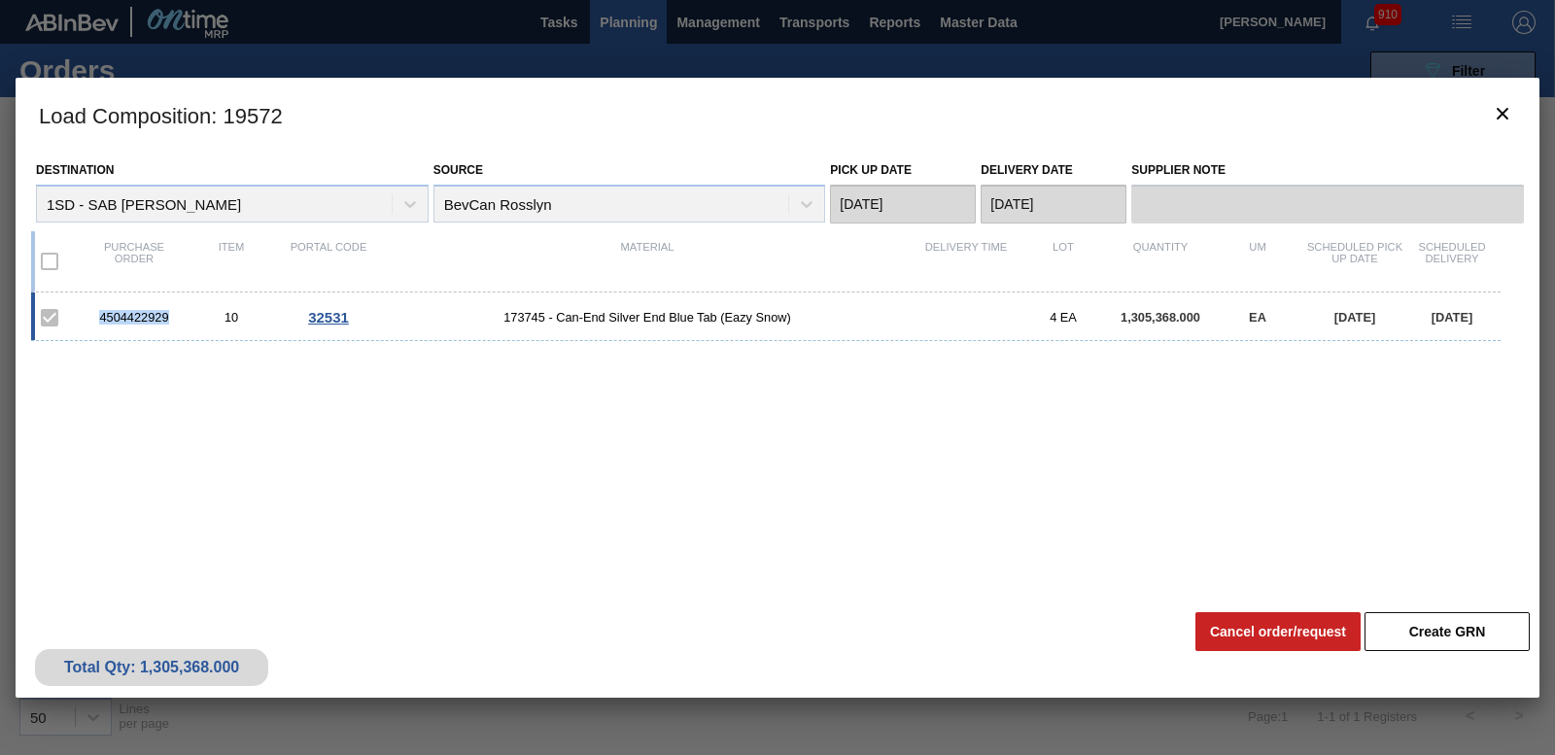
drag, startPoint x: 97, startPoint y: 315, endPoint x: 173, endPoint y: 312, distance: 75.9
click at [173, 312] on div "4504422929" at bounding box center [134, 317] width 97 height 15
copy div "4504422929"
click at [1494, 111] on icon "botão de ícone" at bounding box center [1502, 113] width 23 height 23
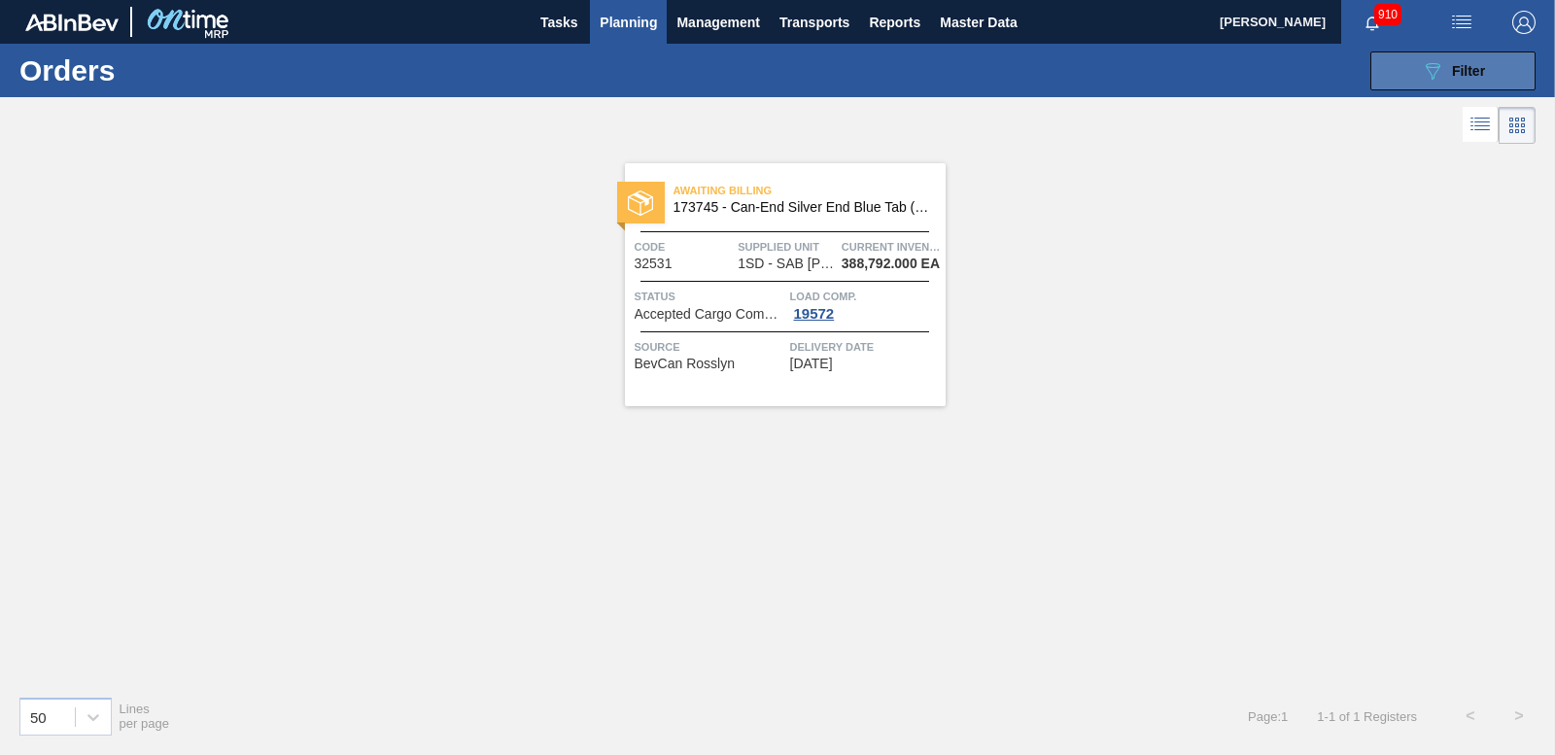
click at [1500, 73] on button "089F7B8B-B2A5-4AFE-B5C0-19BA573D28AC Filter" at bounding box center [1452, 71] width 165 height 39
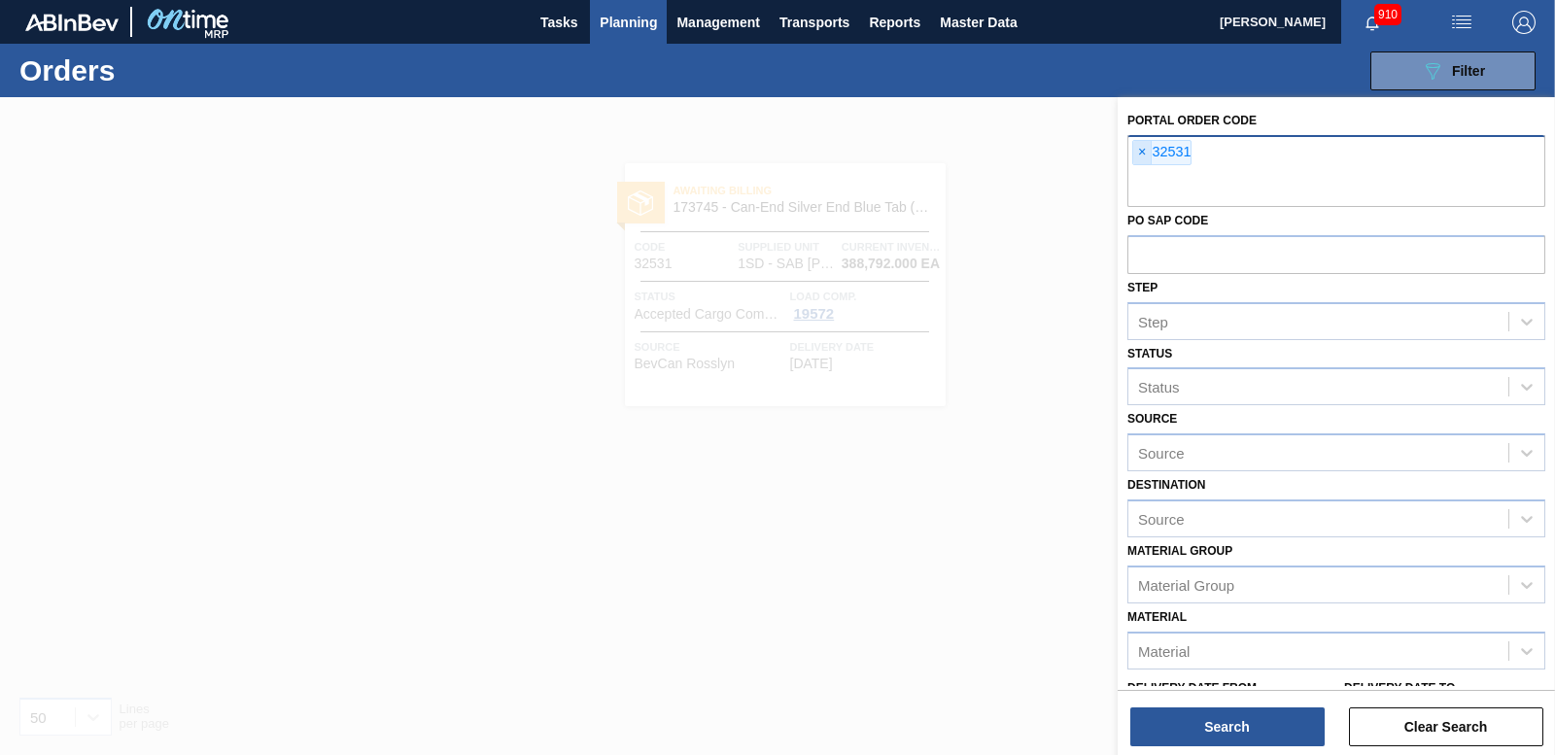
click at [1135, 151] on span "×" at bounding box center [1142, 152] width 18 height 23
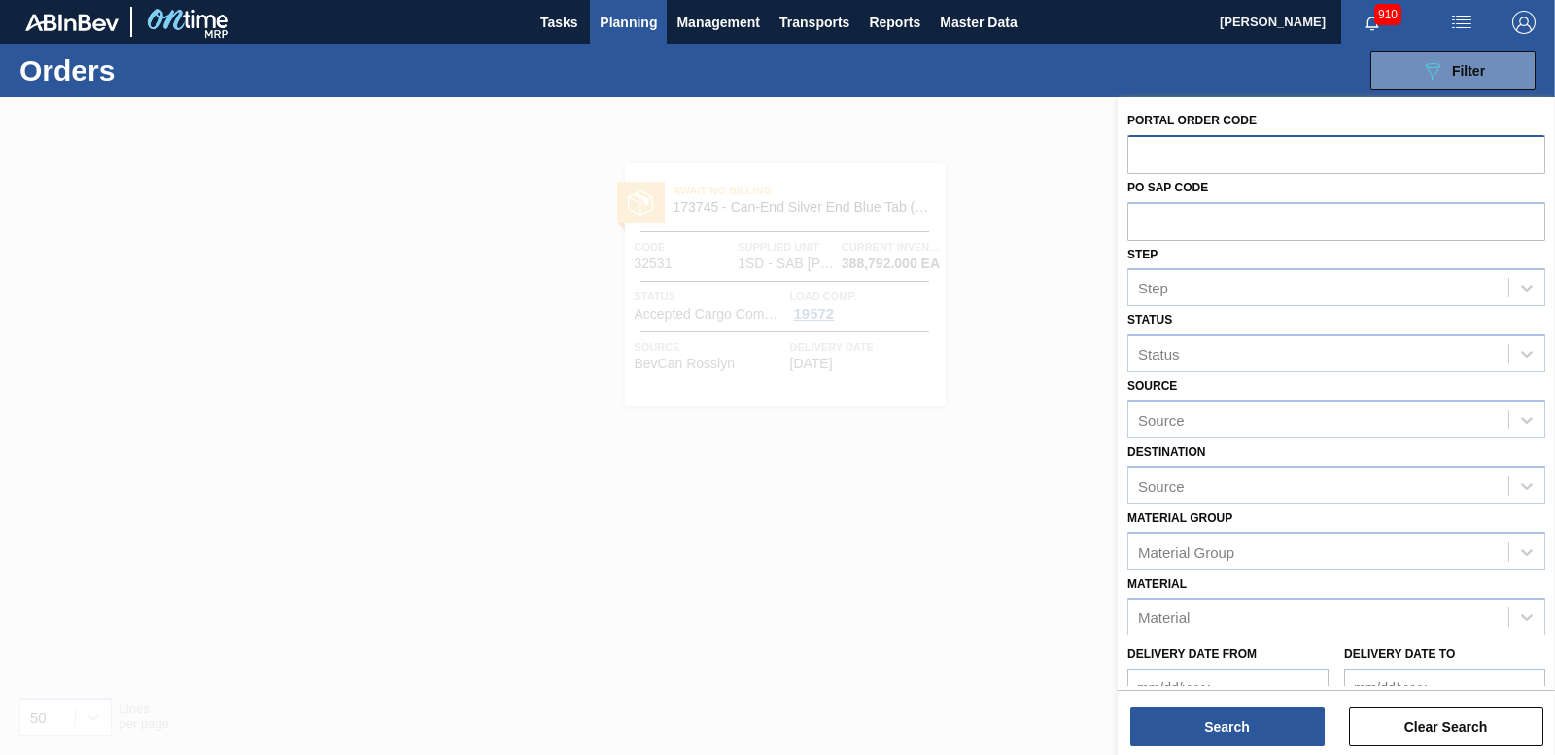
paste input "32532"
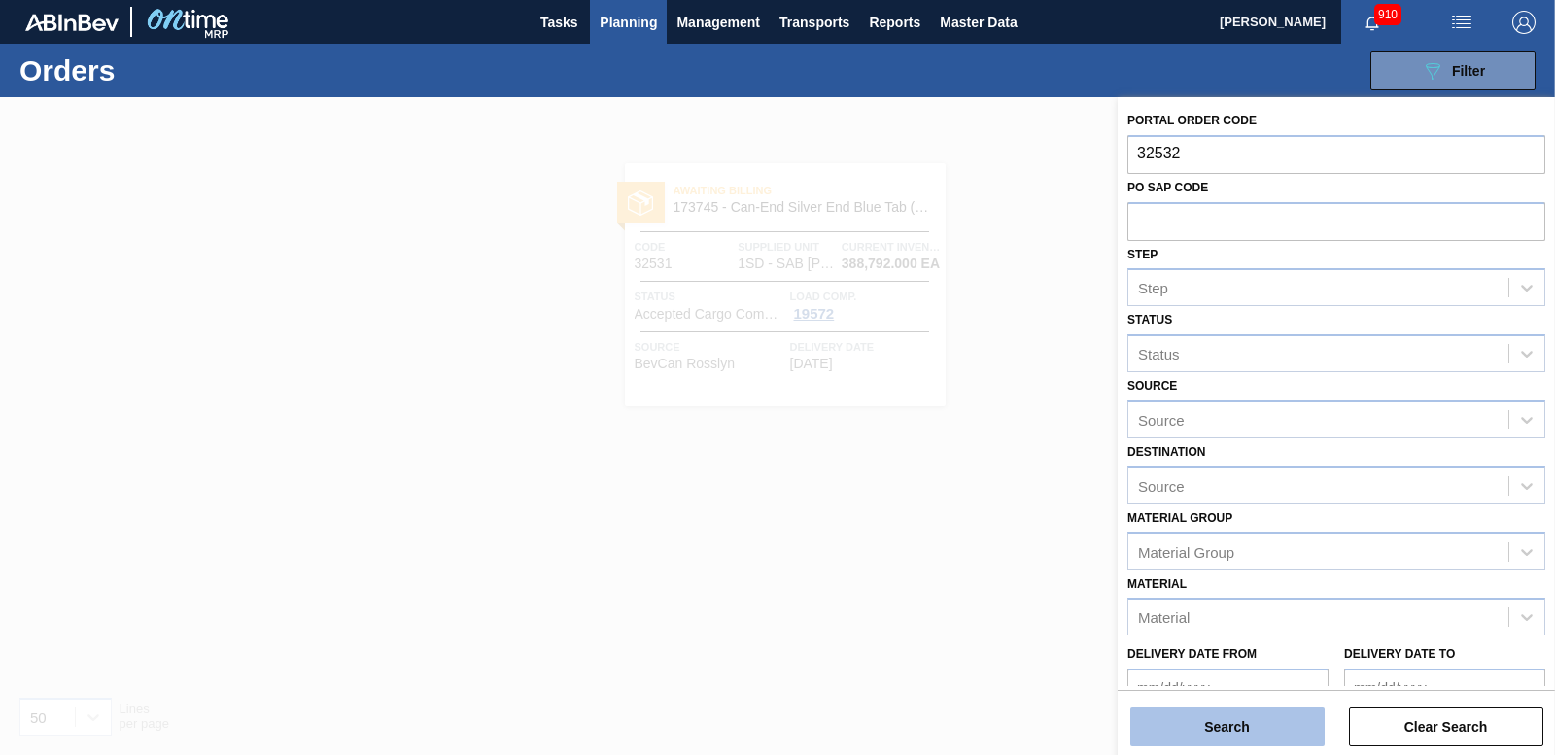
type input "32532"
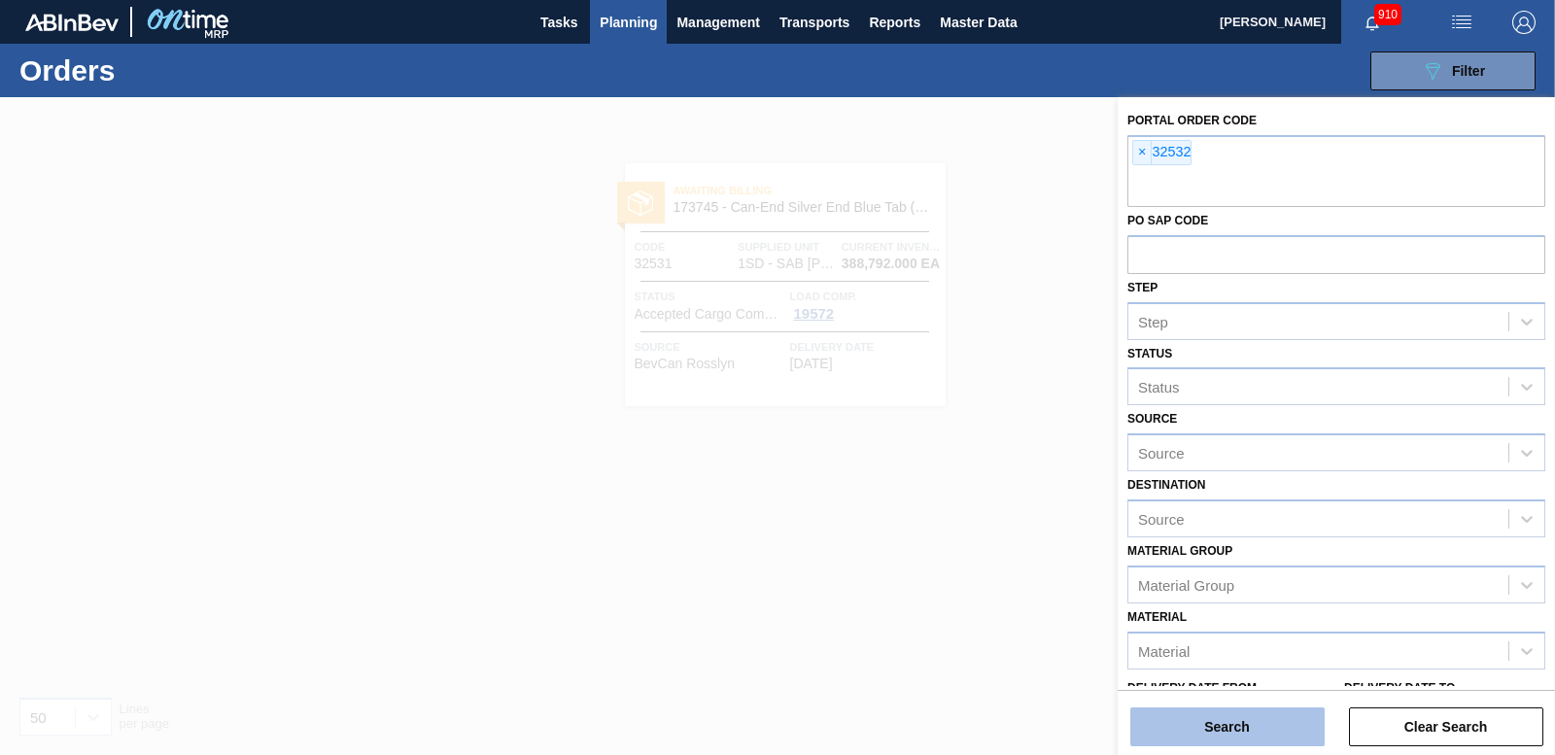
click at [1247, 716] on button "Search" at bounding box center [1227, 726] width 194 height 39
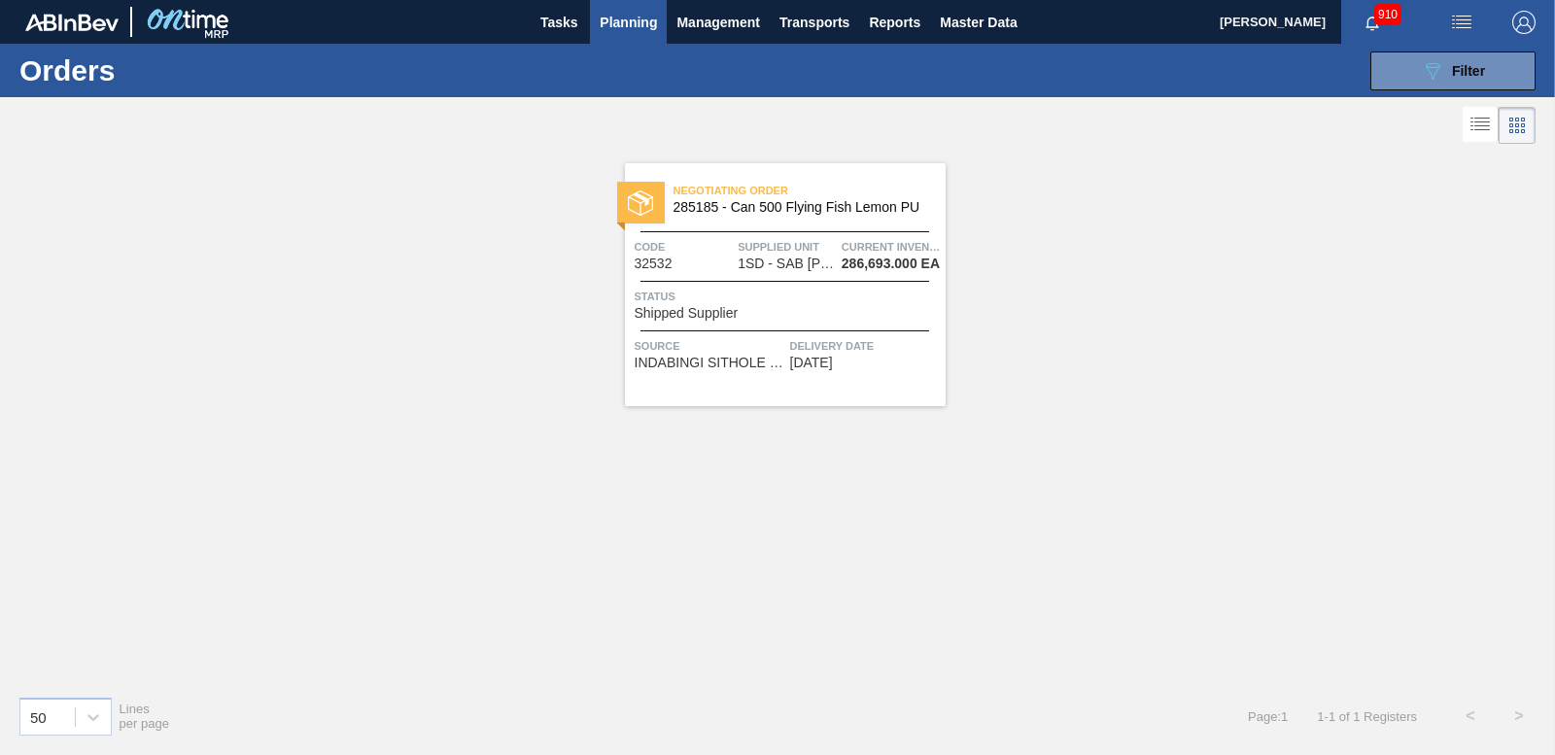
click at [822, 301] on span "Status" at bounding box center [788, 296] width 306 height 19
click at [1468, 60] on div "089F7B8B-B2A5-4AFE-B5C0-19BA573D28AC Filter" at bounding box center [1453, 70] width 64 height 23
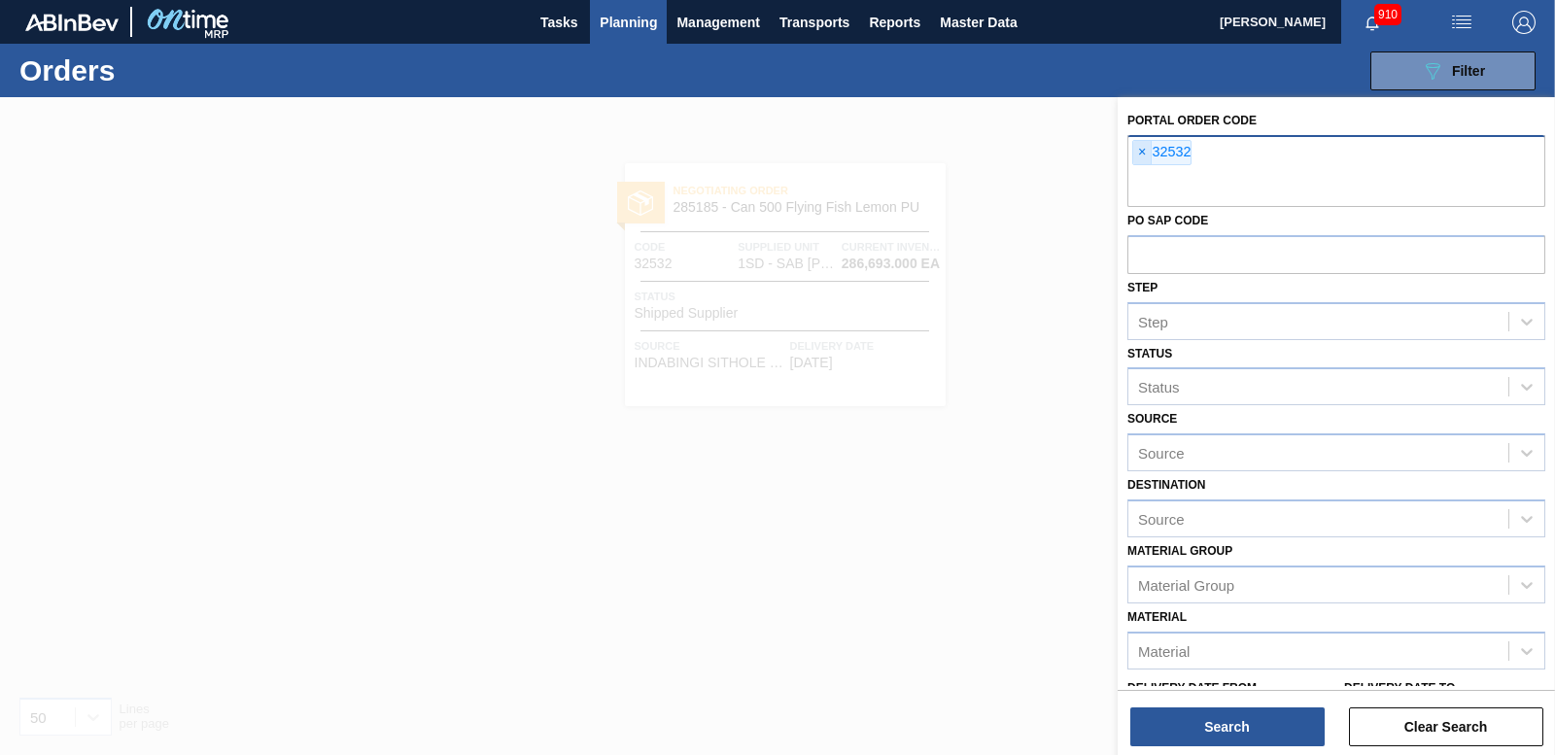
click at [1142, 159] on span "×" at bounding box center [1142, 152] width 18 height 23
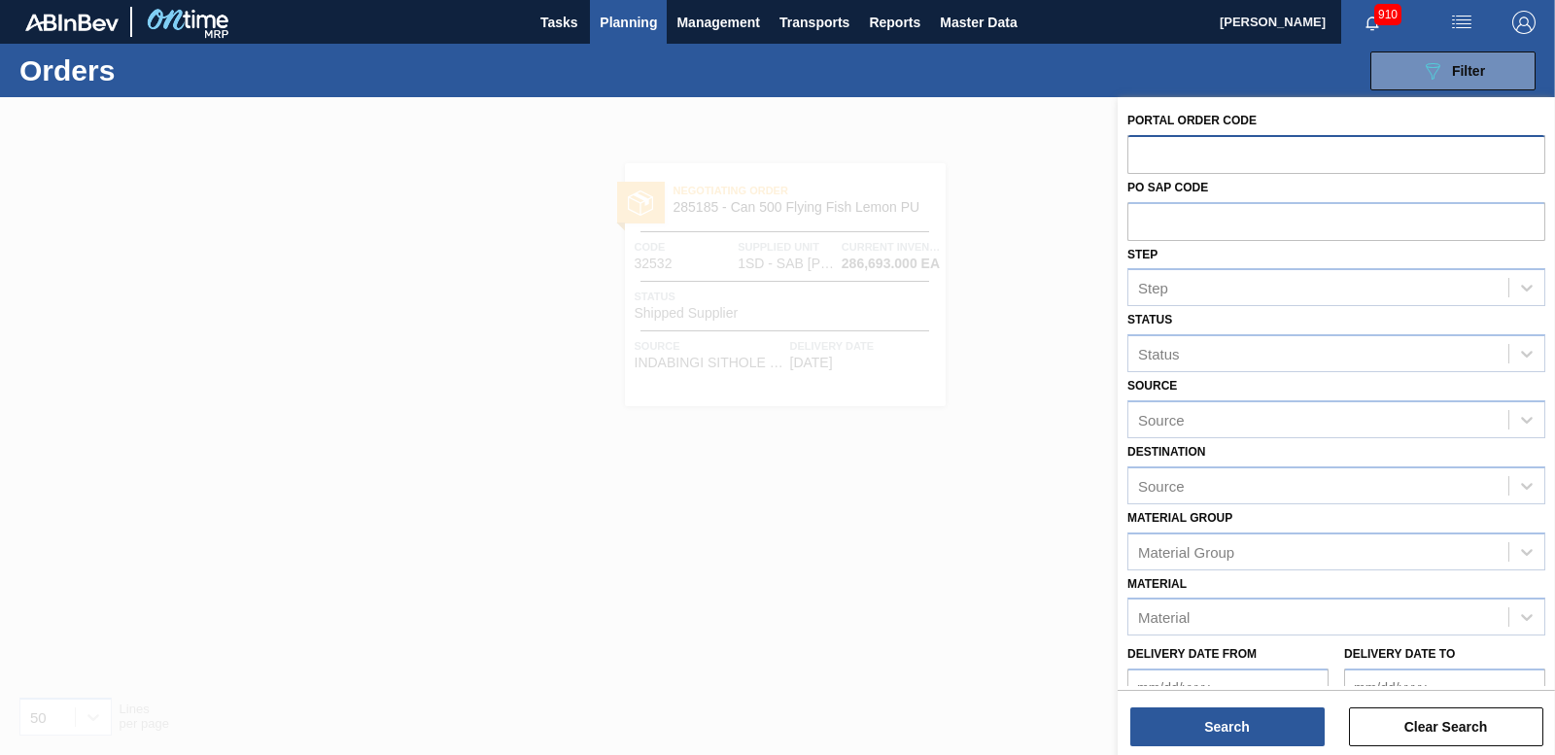
paste input "32533"
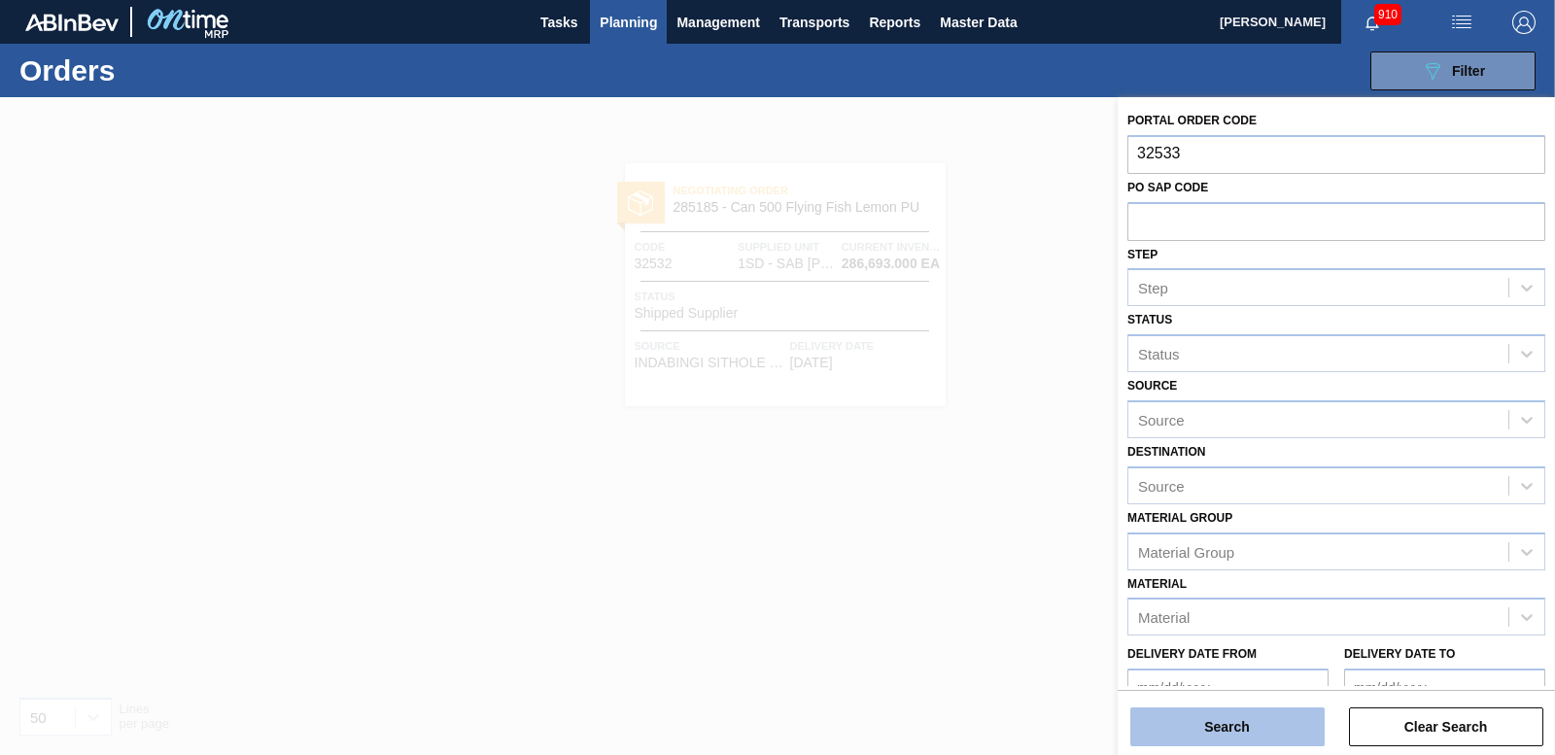
type input "32533"
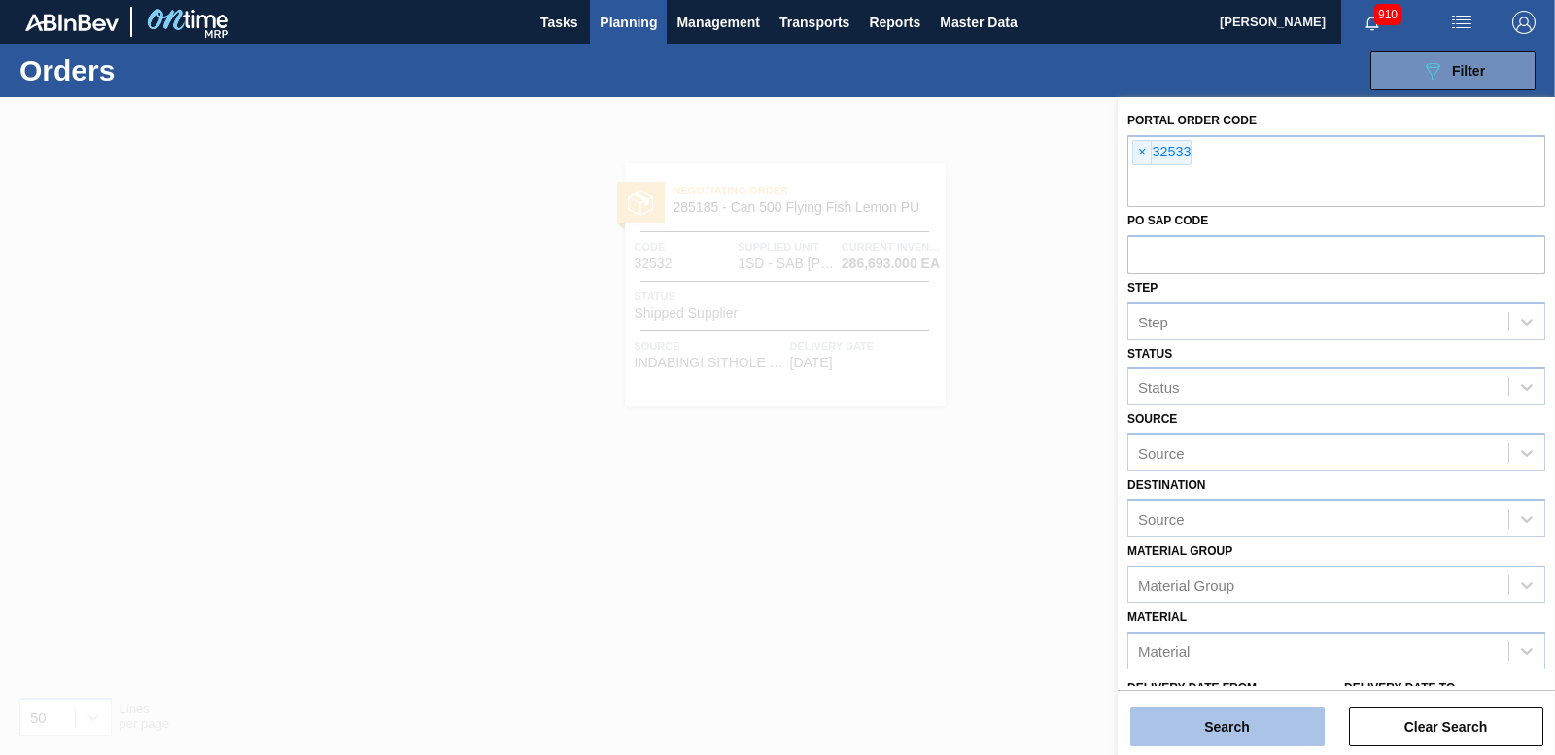
click at [1196, 715] on button "Search" at bounding box center [1227, 726] width 194 height 39
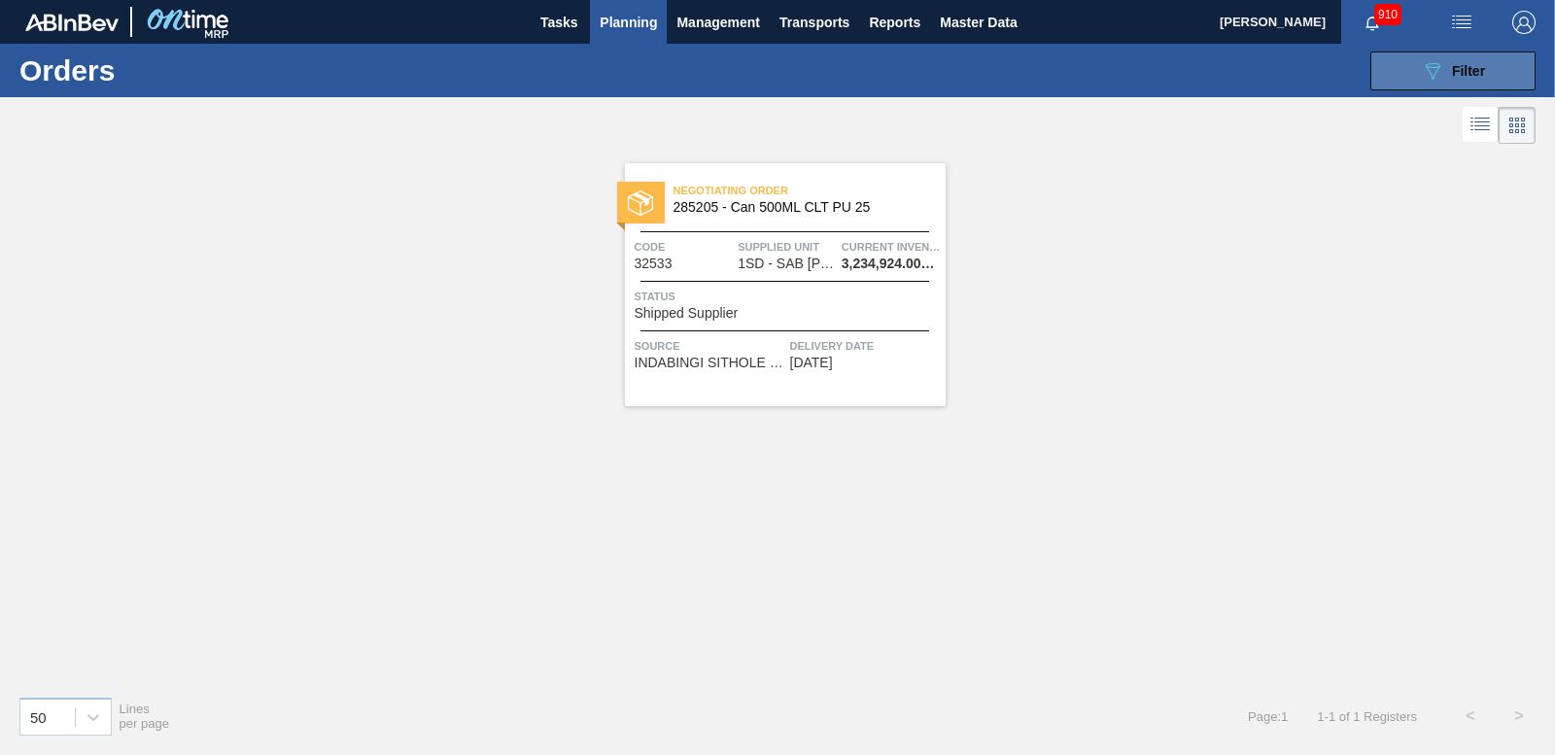
click at [1445, 64] on div "089F7B8B-B2A5-4AFE-B5C0-19BA573D28AC Filter" at bounding box center [1453, 70] width 64 height 23
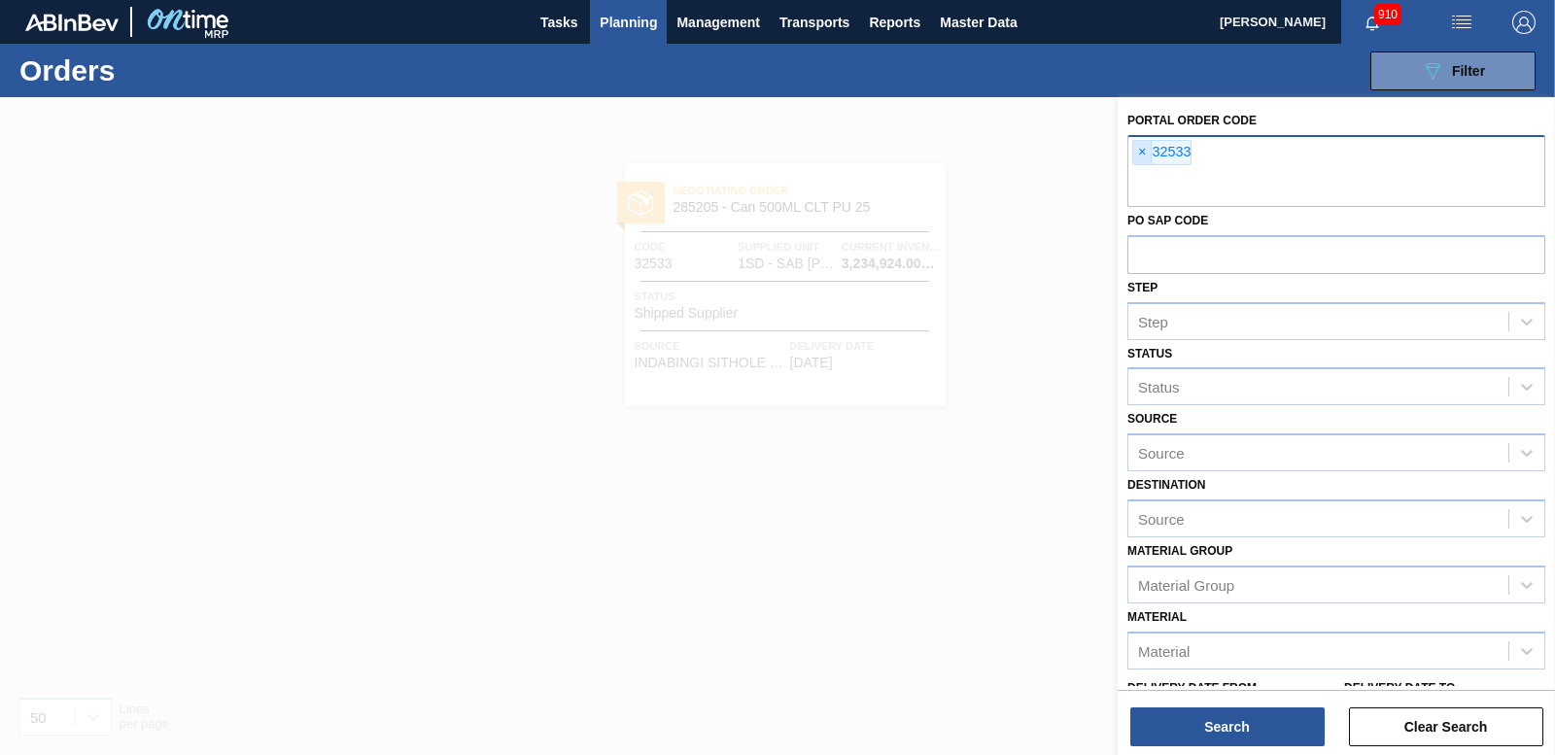
click at [1144, 150] on span "×" at bounding box center [1142, 152] width 18 height 23
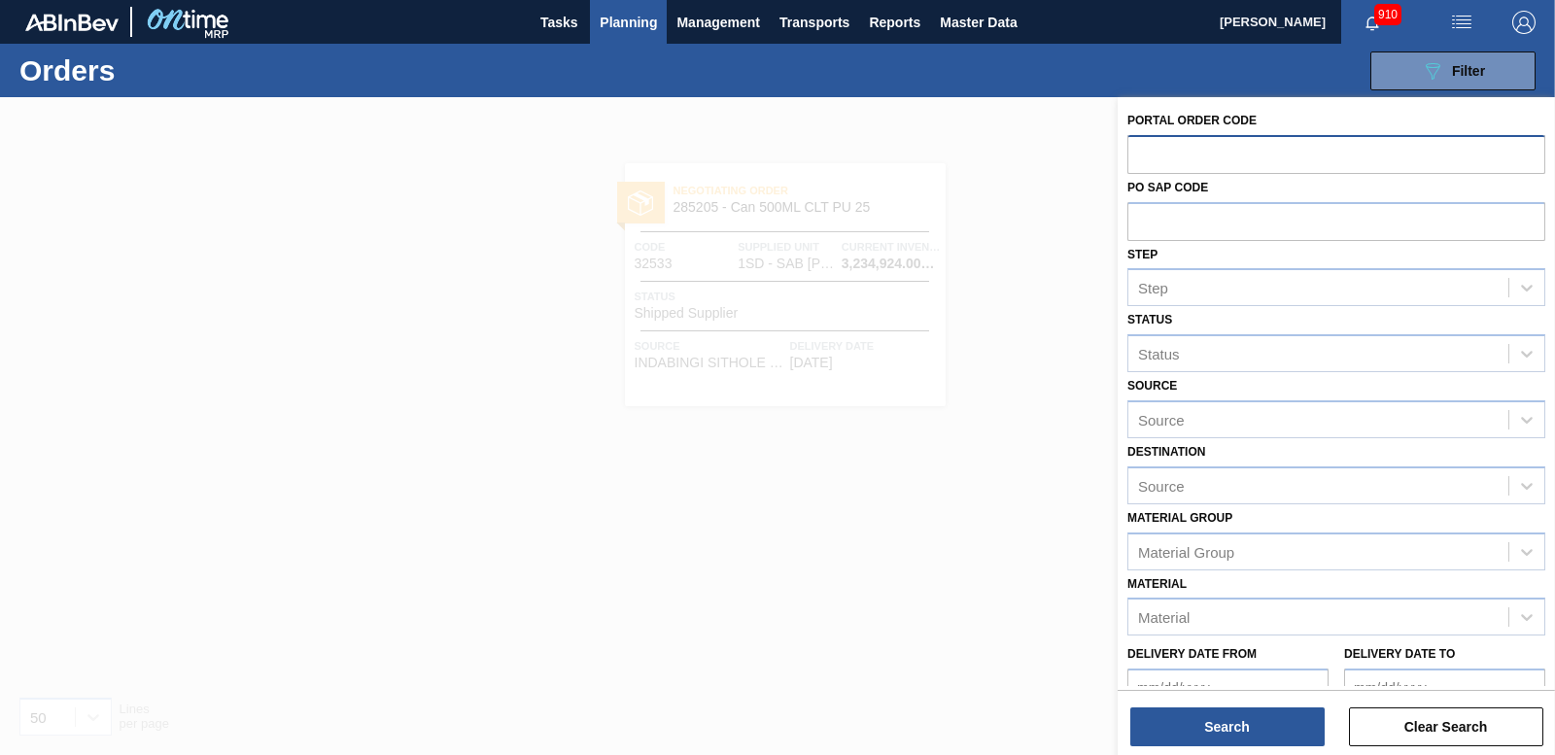
paste input "32534"
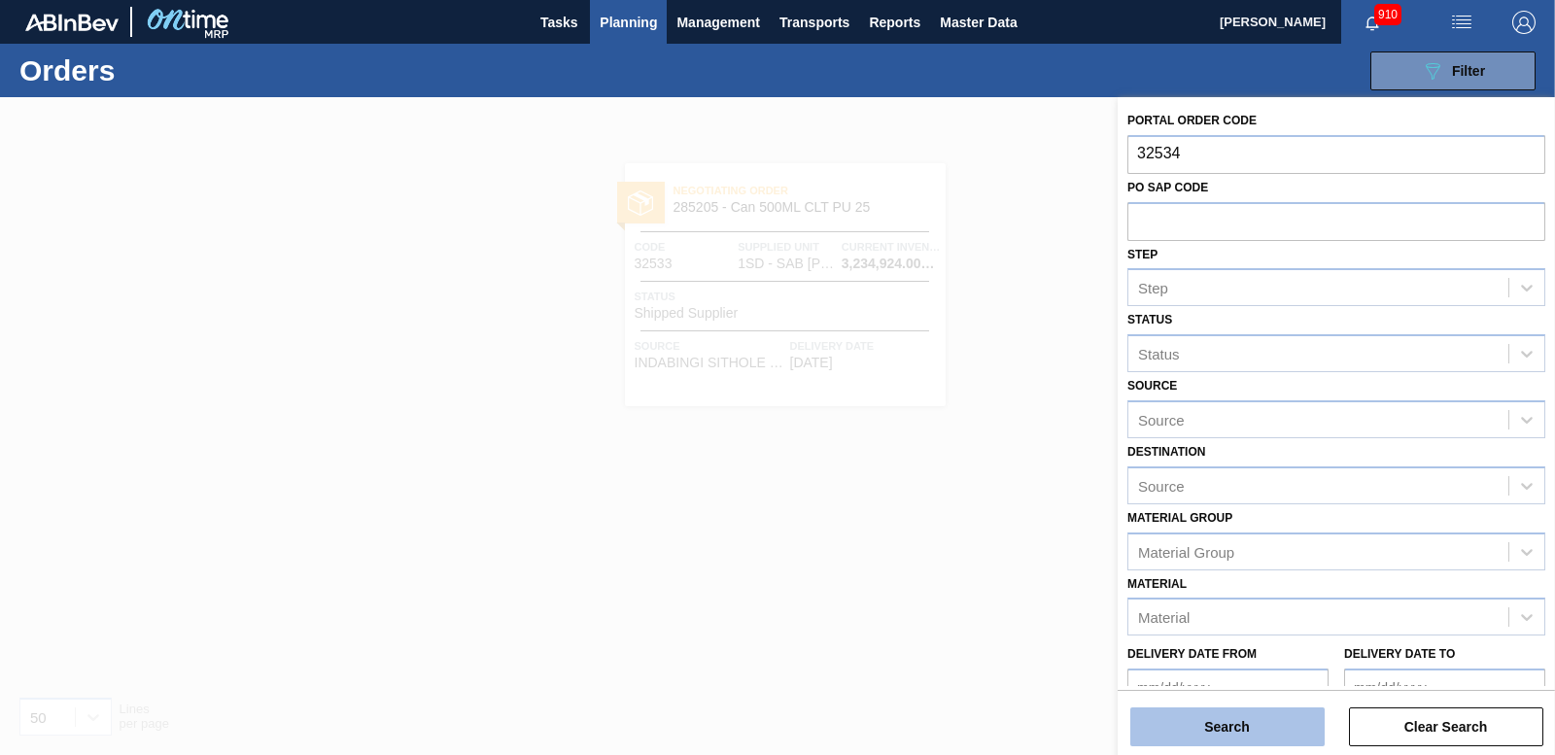
type input "32534"
click at [1217, 733] on button "Search" at bounding box center [1227, 726] width 194 height 39
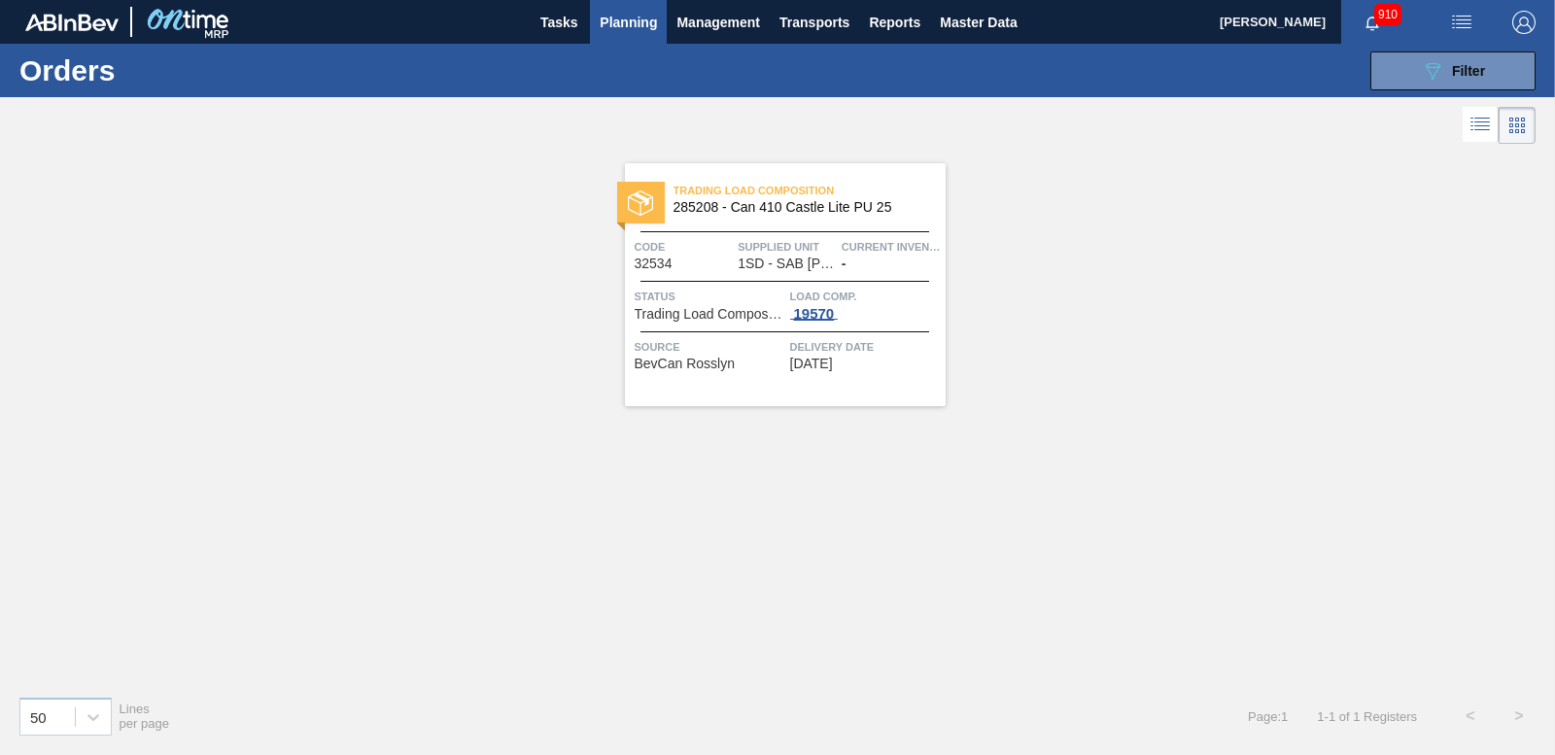
click at [828, 315] on div "19570" at bounding box center [814, 314] width 49 height 16
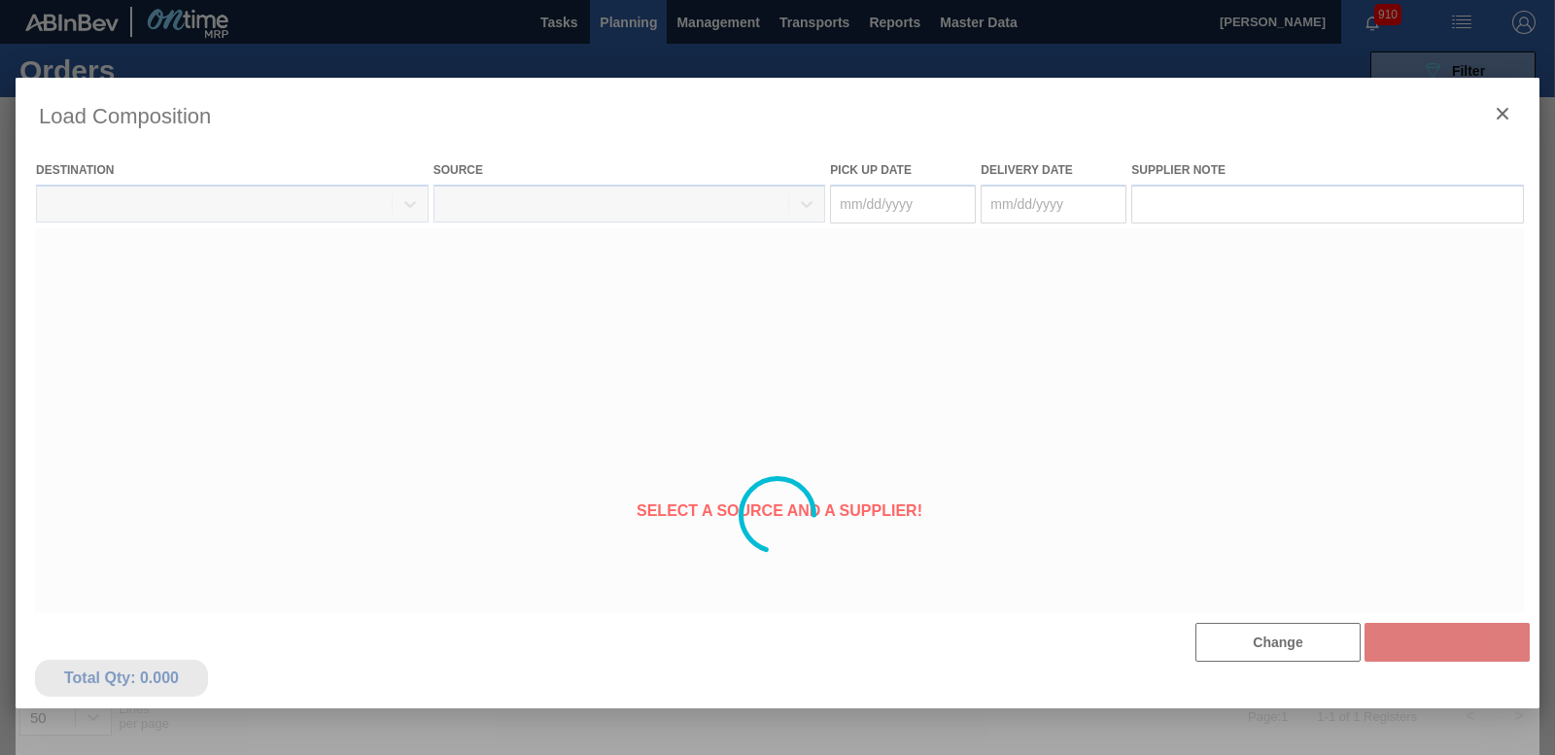
type Date "[DATE]"
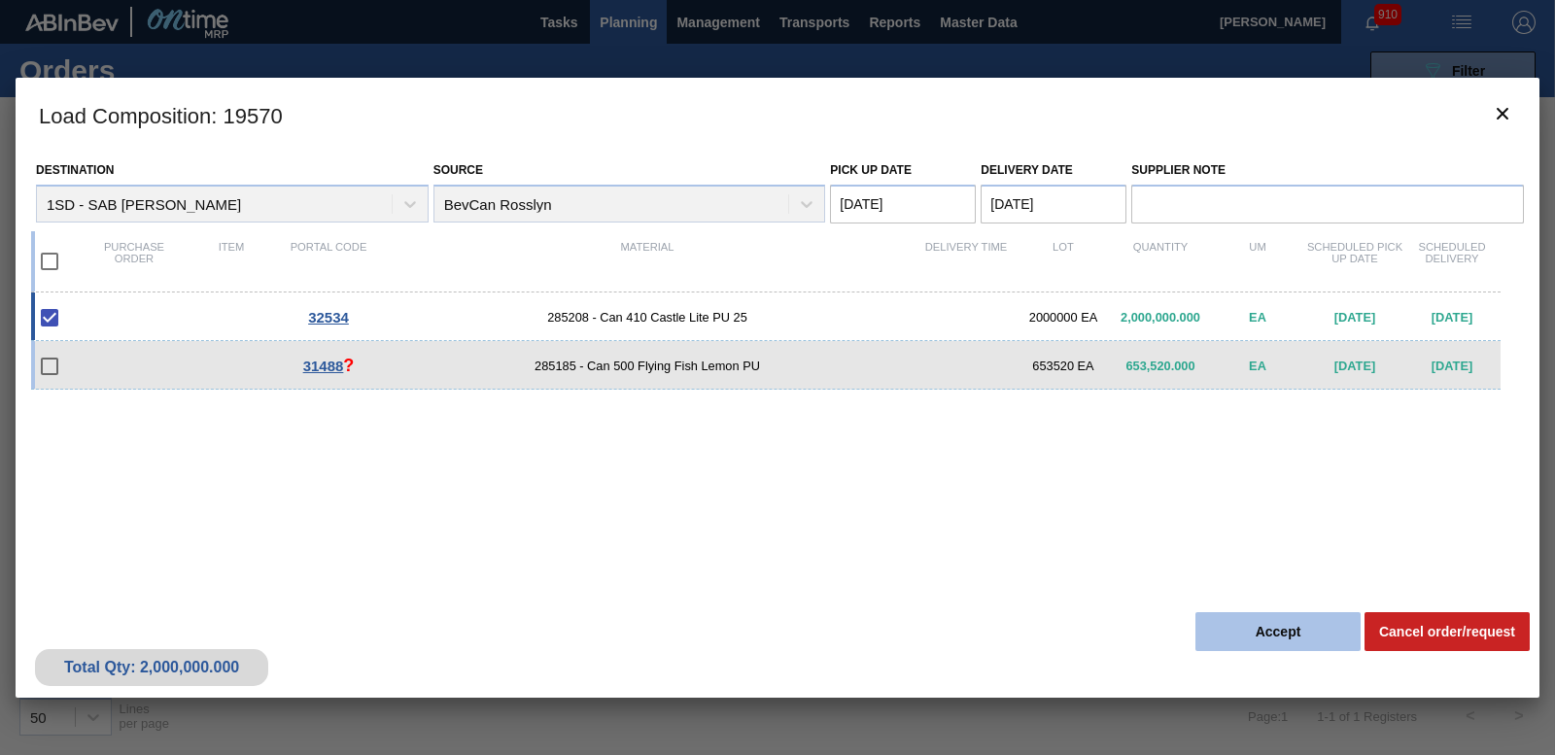
click at [1242, 625] on button "Accept" at bounding box center [1277, 631] width 165 height 39
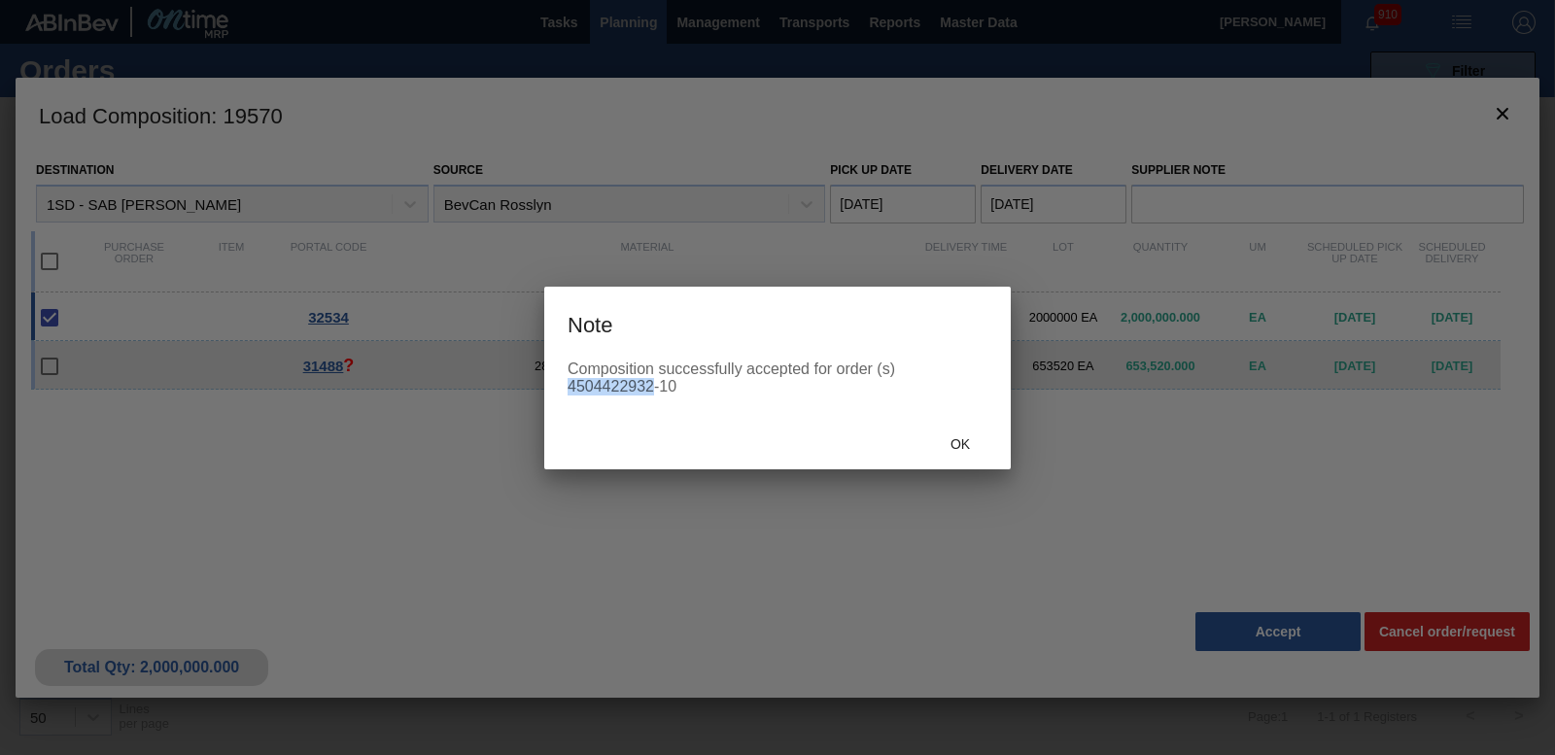
drag, startPoint x: 569, startPoint y: 388, endPoint x: 650, endPoint y: 389, distance: 81.6
click at [650, 389] on div "Composition successfully accepted for order (s) 4504422932-10" at bounding box center [778, 378] width 420 height 35
copy div "4504422932"
click at [965, 431] on div "Ok" at bounding box center [960, 445] width 86 height 36
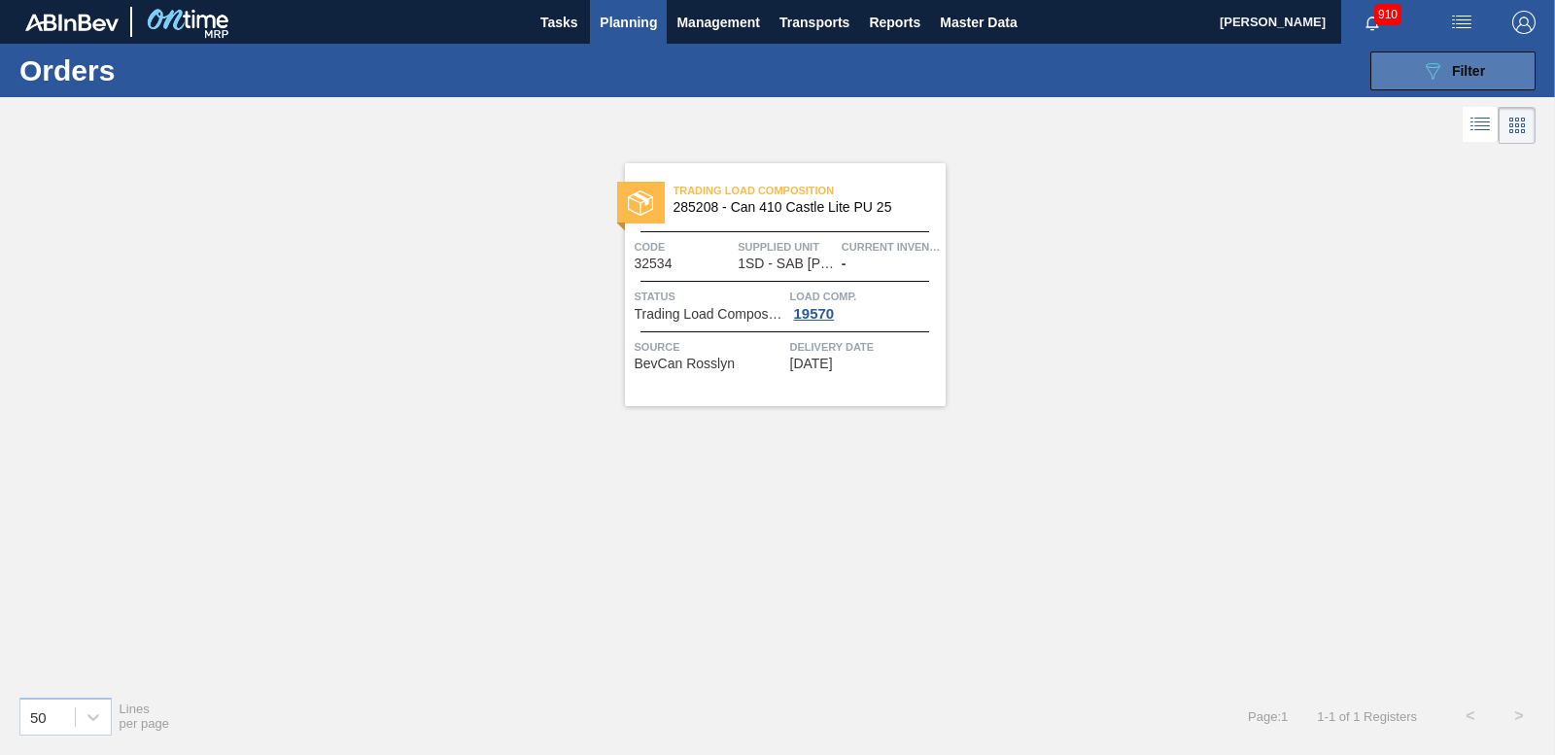
click at [1456, 87] on button "089F7B8B-B2A5-4AFE-B5C0-19BA573D28AC Filter" at bounding box center [1452, 71] width 165 height 39
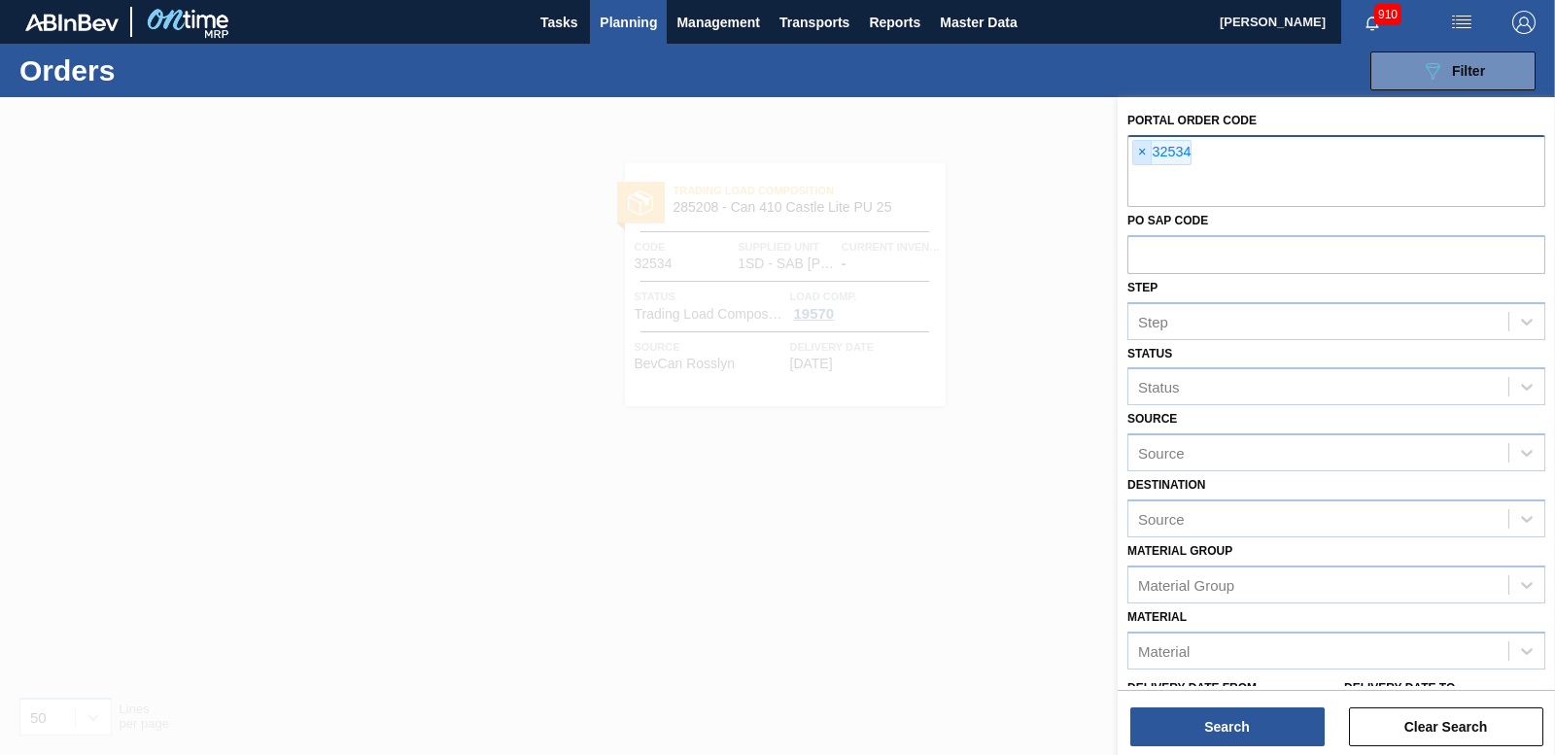
click at [1146, 155] on span "×" at bounding box center [1142, 152] width 18 height 23
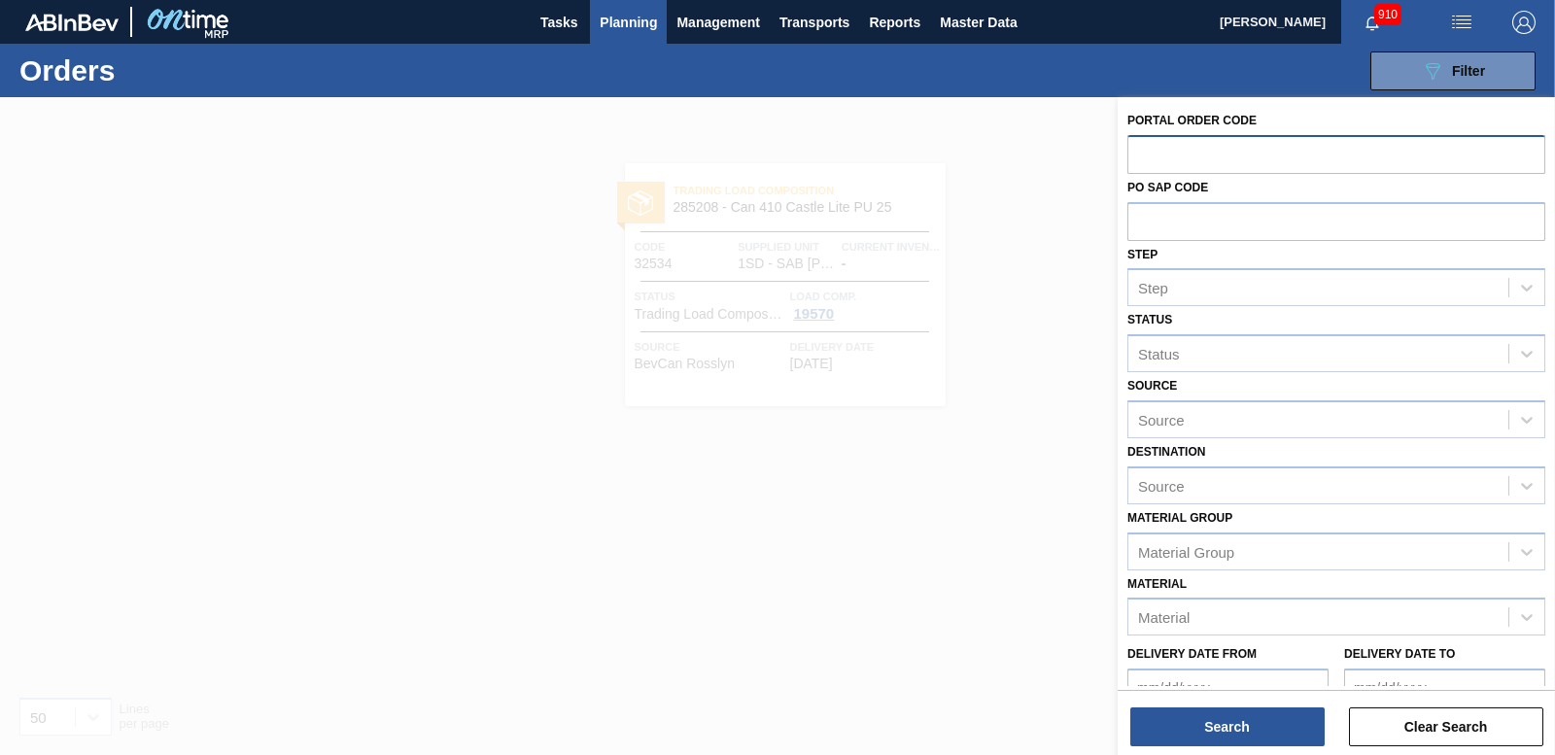
paste input "32535"
type input "32535"
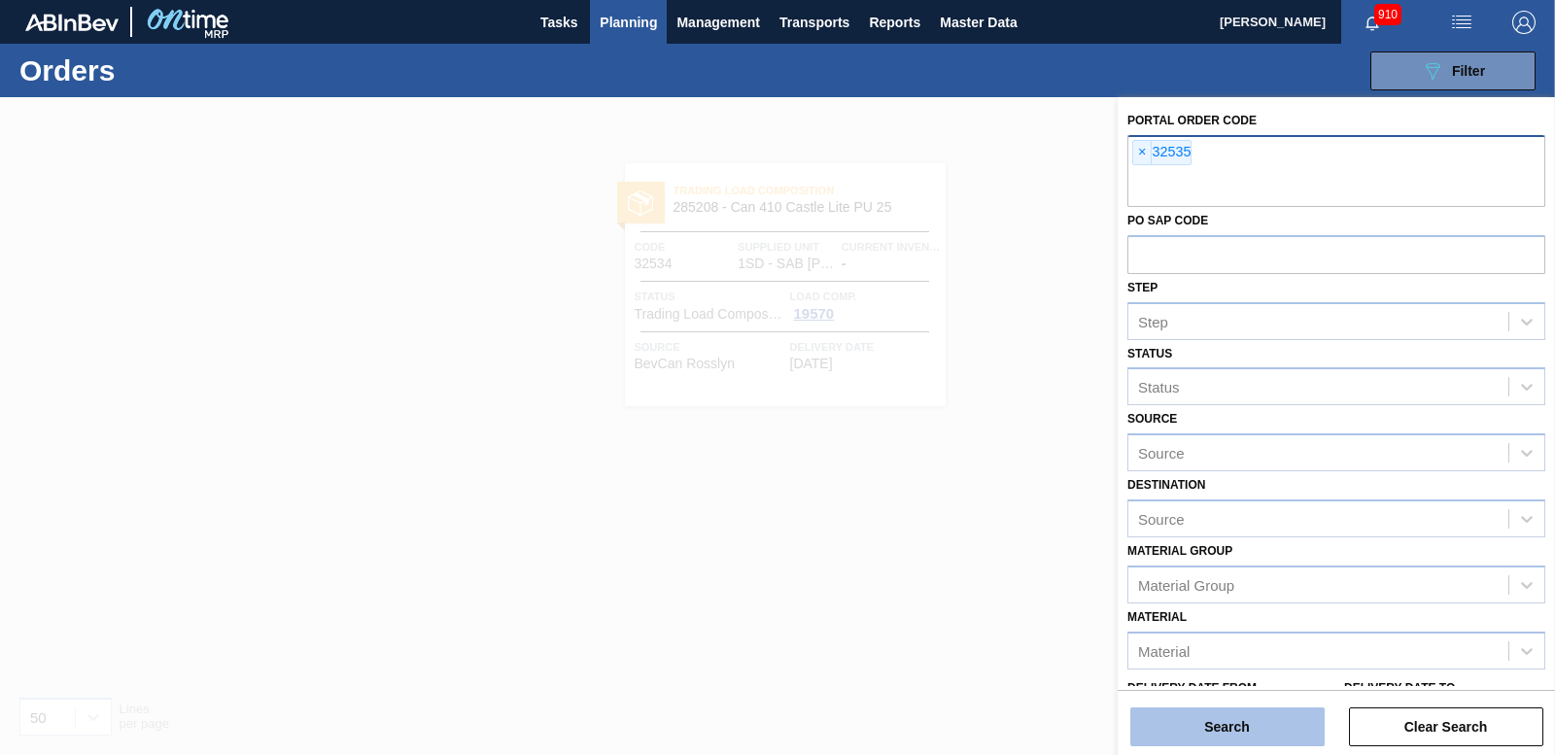
click at [1193, 728] on button "Search" at bounding box center [1227, 726] width 194 height 39
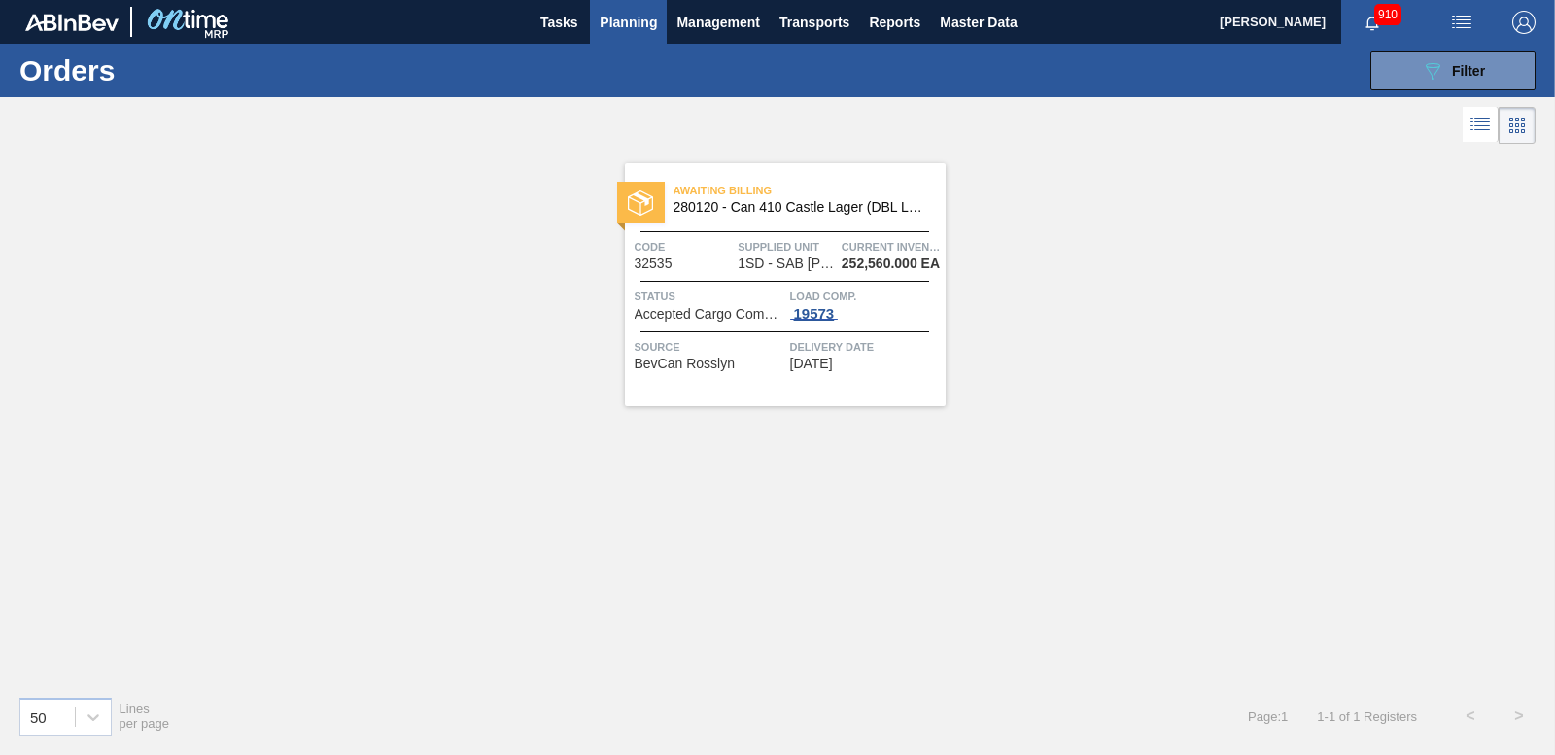
click at [813, 312] on div "19573" at bounding box center [814, 314] width 49 height 16
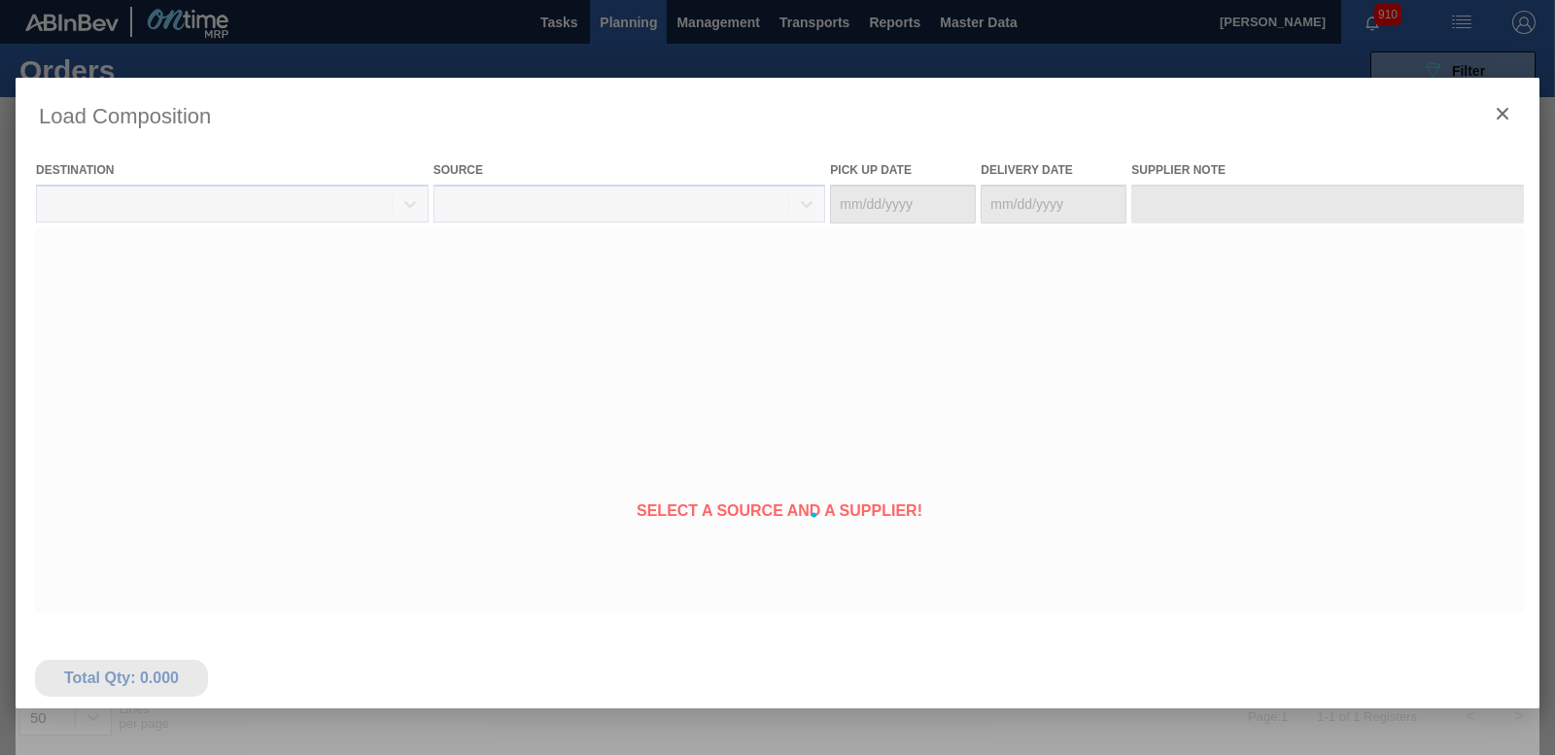
type Date "[DATE]"
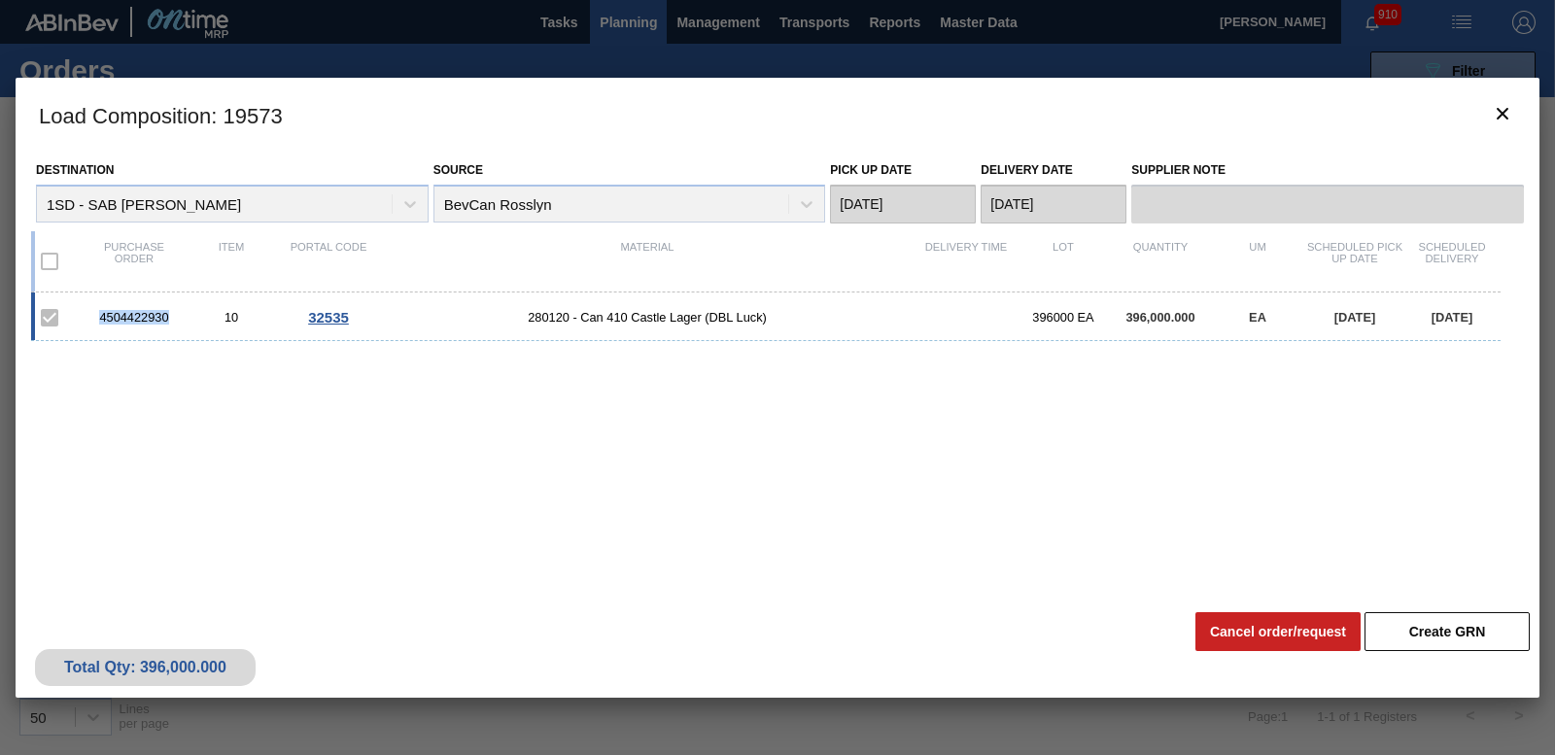
drag, startPoint x: 116, startPoint y: 322, endPoint x: 175, endPoint y: 314, distance: 59.8
click at [175, 314] on div "4504422930" at bounding box center [134, 317] width 97 height 15
copy div "4504422930"
click at [1499, 117] on icon "botão de ícone" at bounding box center [1503, 114] width 12 height 12
